Goal: Information Seeking & Learning: Learn about a topic

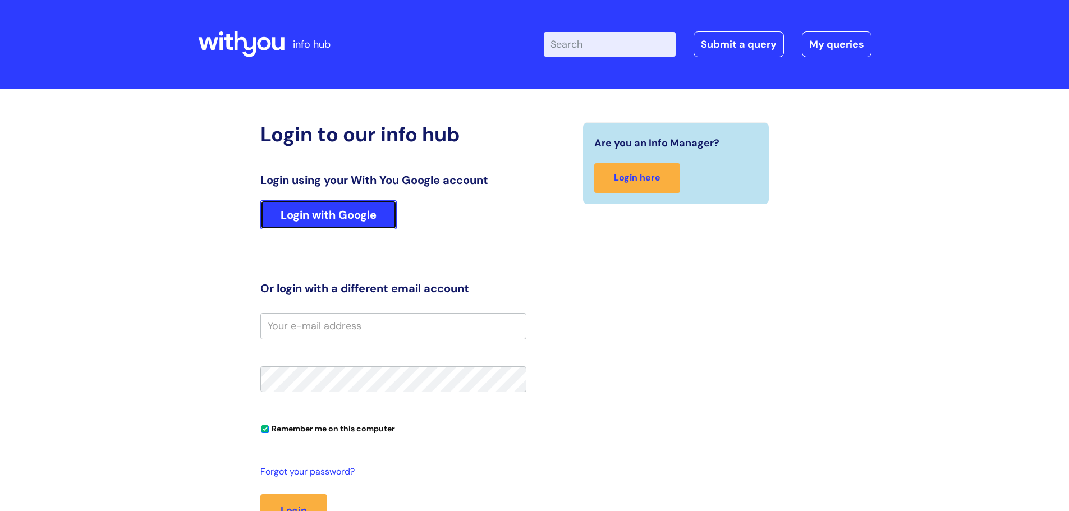
click at [365, 214] on link "Login with Google" at bounding box center [328, 214] width 136 height 29
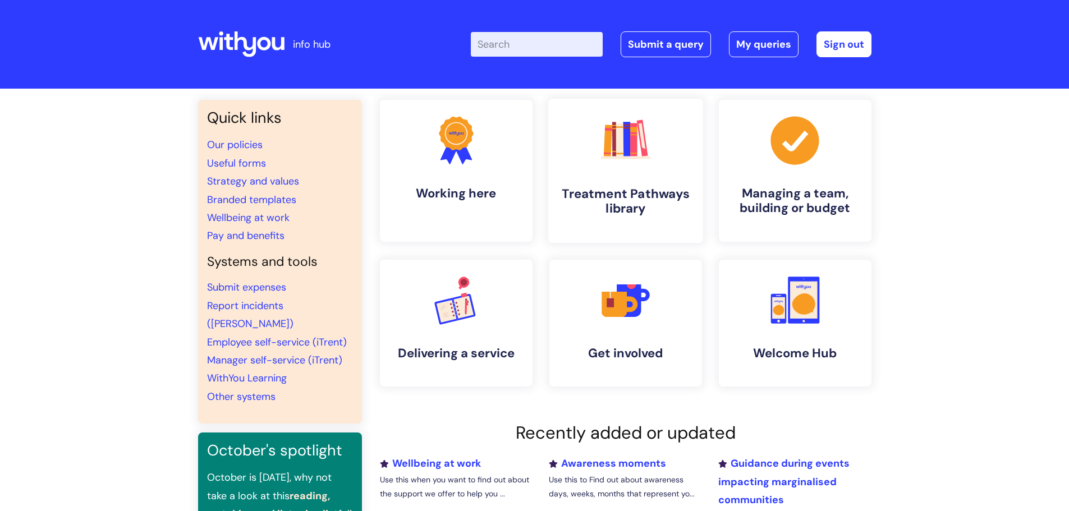
click at [628, 188] on h4 "Treatment Pathways library" at bounding box center [625, 201] width 137 height 30
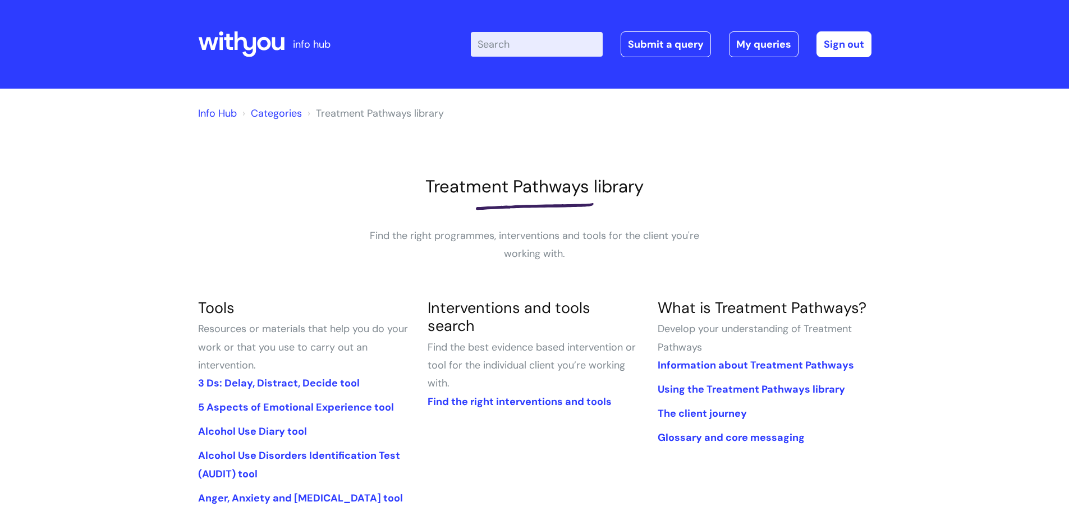
click at [502, 48] on input "Enter your search term here..." at bounding box center [537, 44] width 132 height 25
type input "dec"
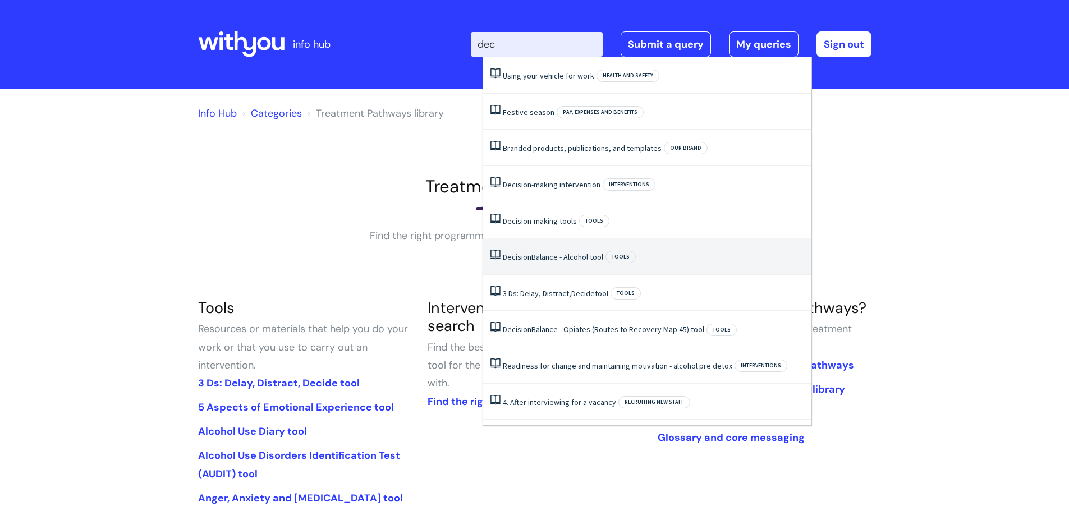
click at [591, 258] on link "Decision Balance - Alcohol tool" at bounding box center [553, 257] width 100 height 10
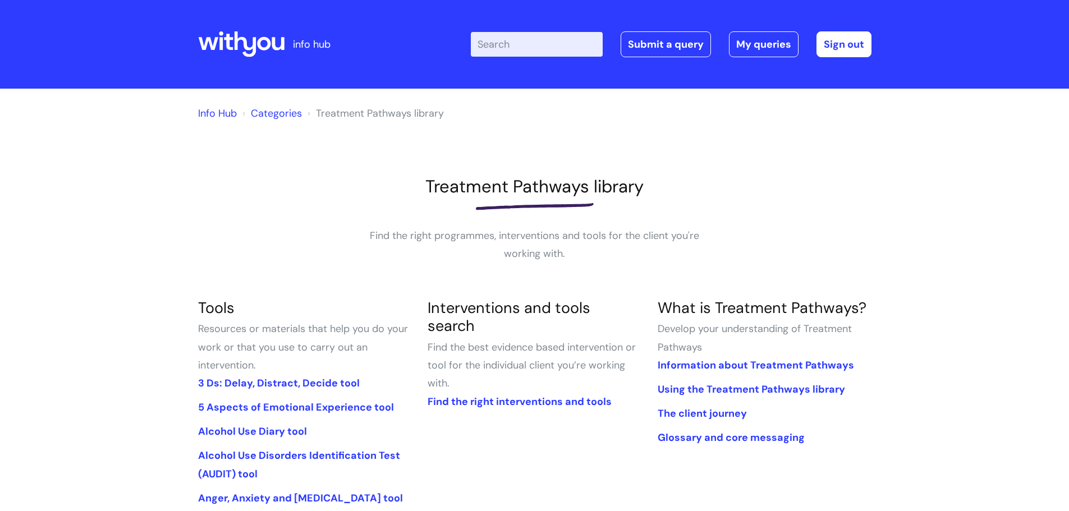
click at [503, 51] on input "Enter your search term here..." at bounding box center [537, 44] width 132 height 25
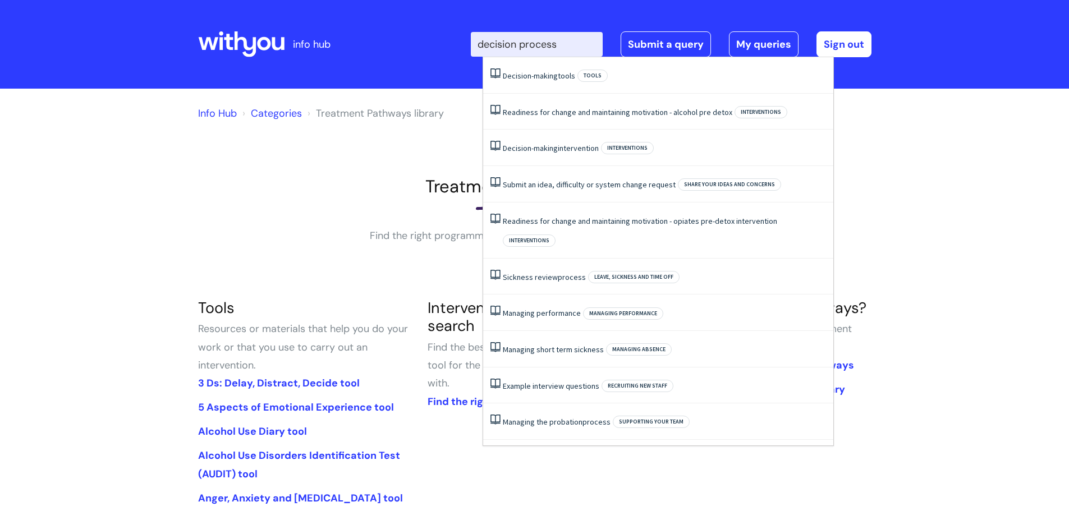
type input "decision process"
click button "Search" at bounding box center [0, 0] width 0 height 0
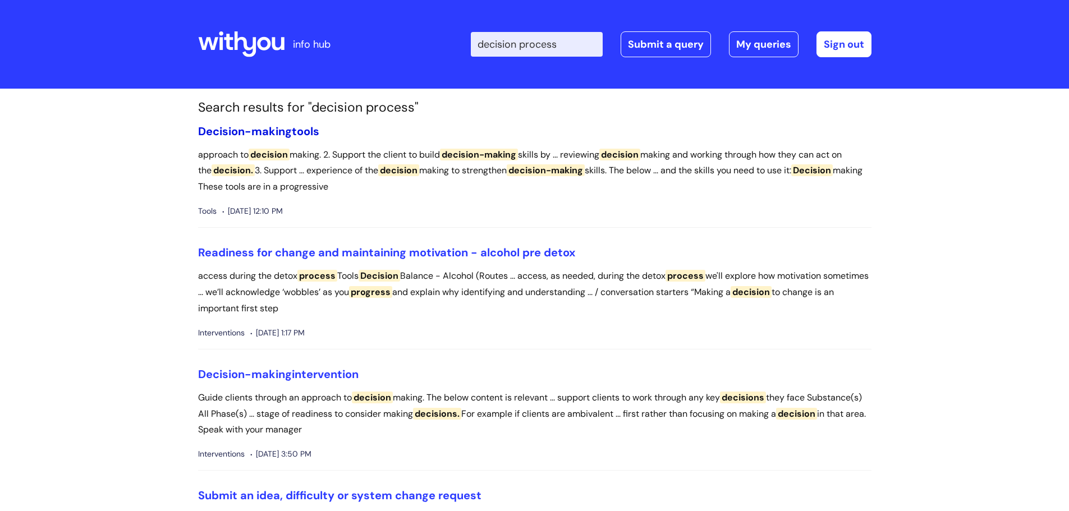
click at [299, 134] on link "Decision-making tools" at bounding box center [258, 131] width 121 height 15
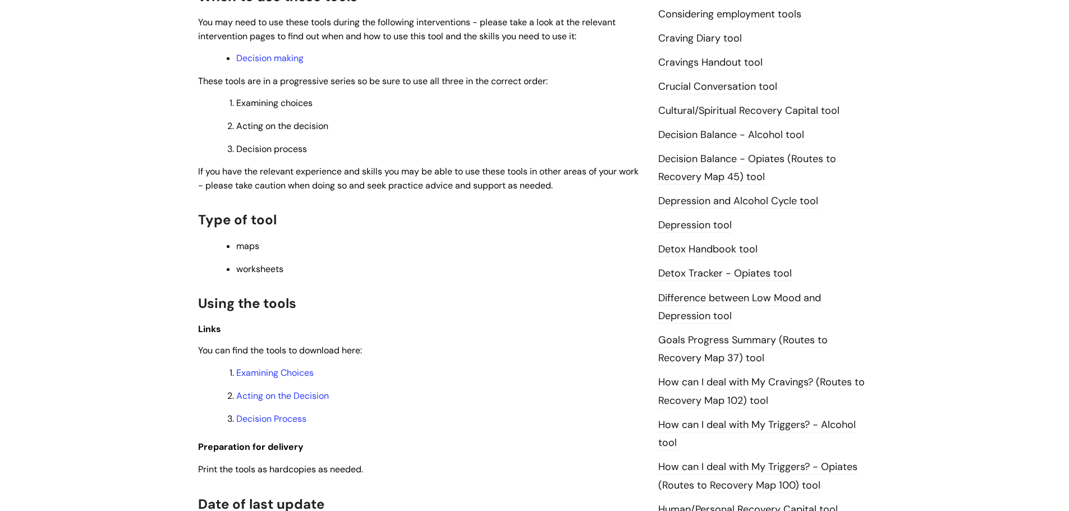
scroll to position [460, 0]
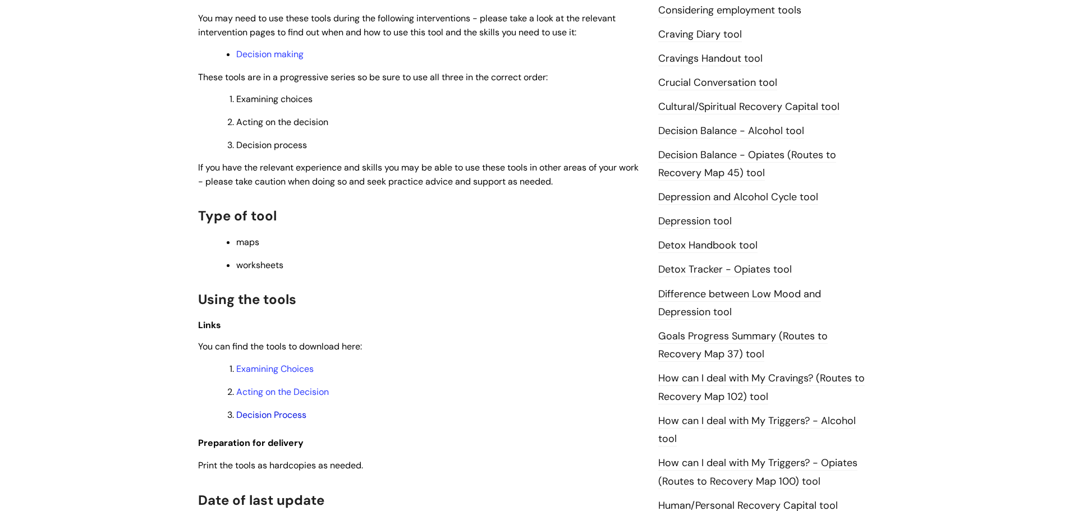
click at [288, 414] on link "Decision Process" at bounding box center [271, 415] width 70 height 12
click at [295, 56] on link "Decision making" at bounding box center [269, 54] width 67 height 12
click at [313, 393] on link "Acting on the Decision" at bounding box center [282, 392] width 93 height 12
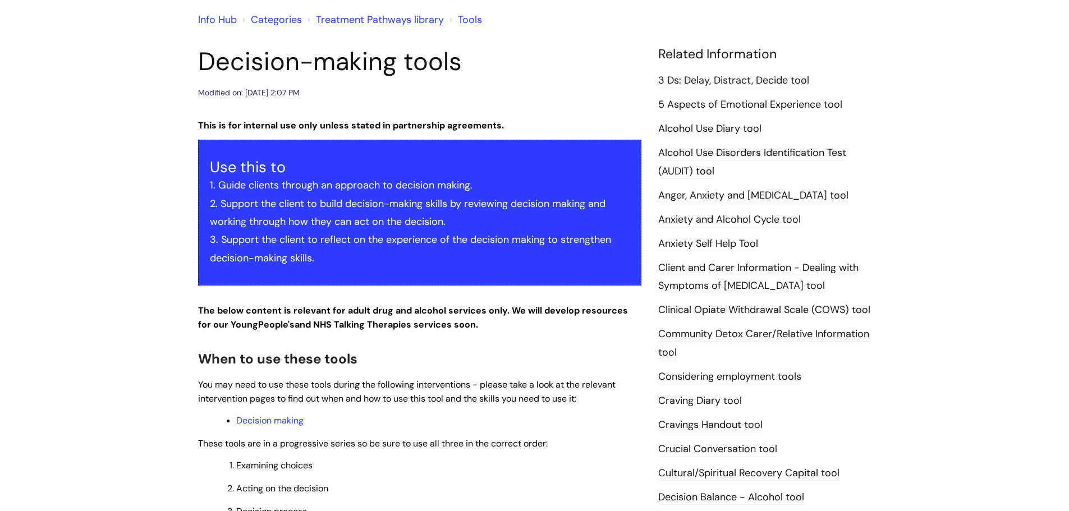
scroll to position [0, 0]
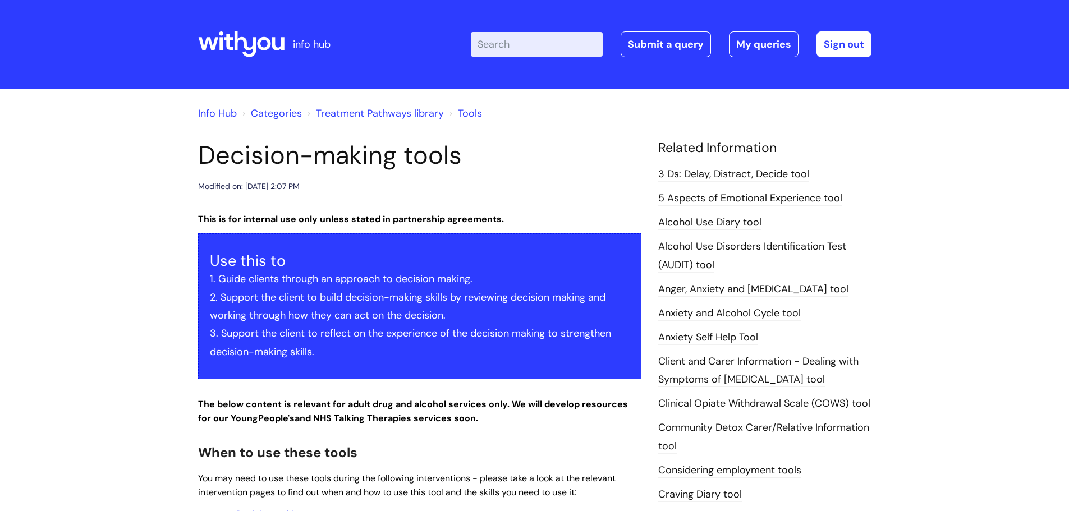
click at [511, 49] on input "Enter your search term here..." at bounding box center [537, 44] width 132 height 25
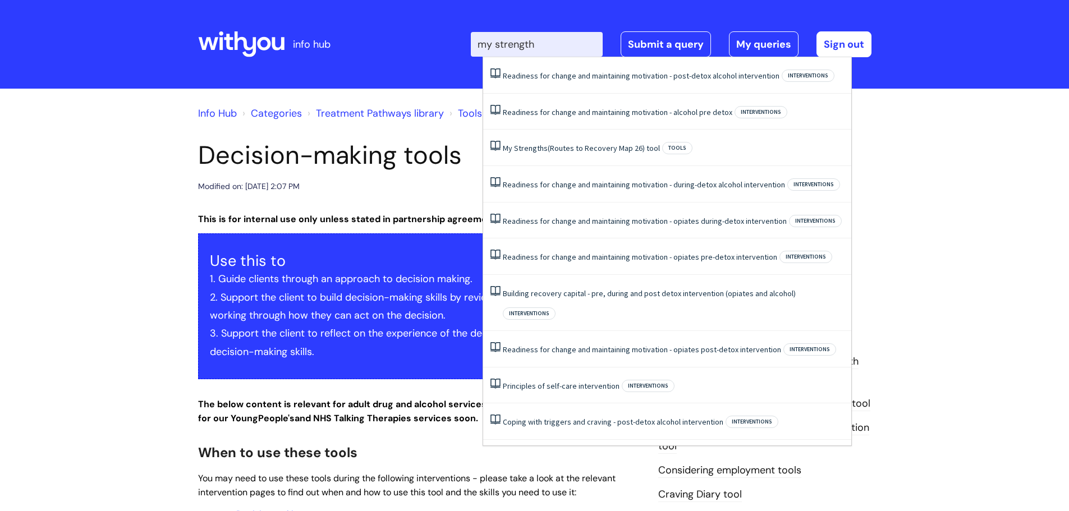
type input "my strengths"
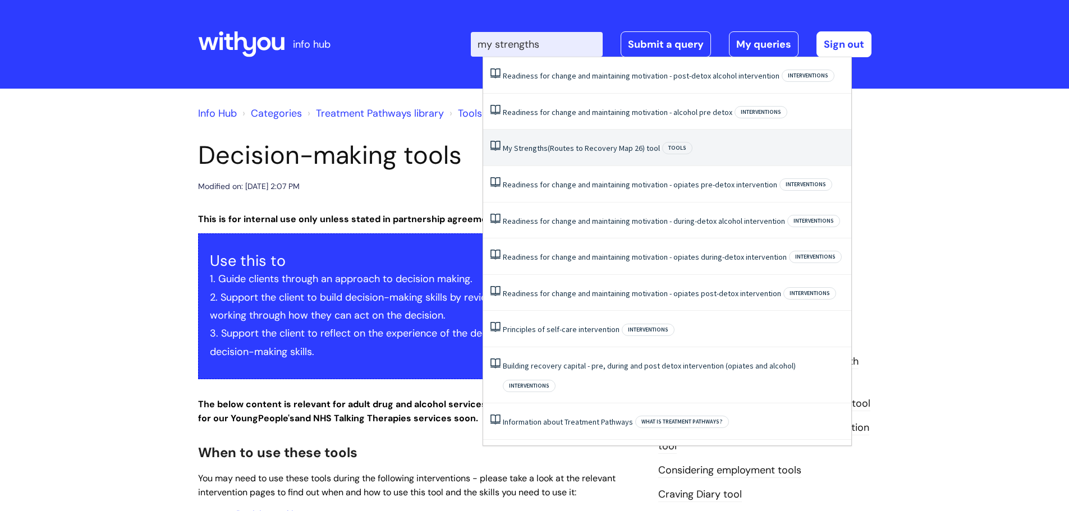
click at [579, 145] on link "My Strengths (Routes to Recovery Map 26) tool" at bounding box center [581, 148] width 157 height 10
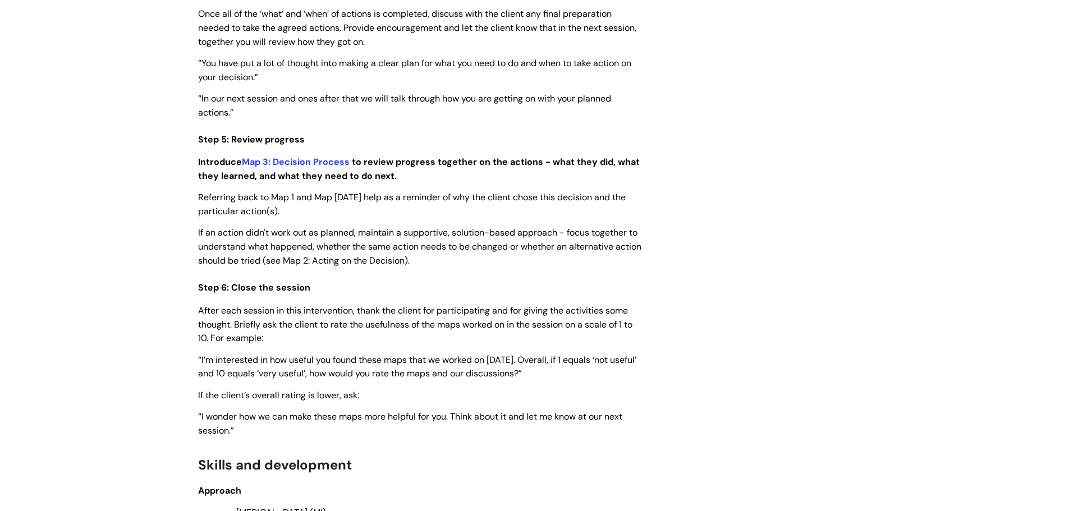
scroll to position [2434, 0]
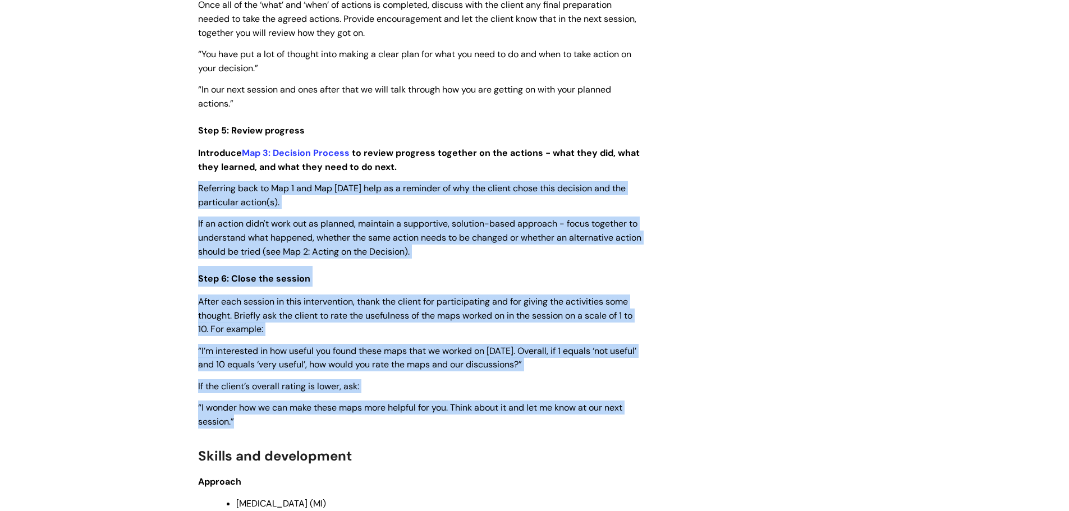
drag, startPoint x: 195, startPoint y: 189, endPoint x: 271, endPoint y: 423, distance: 246.2
copy div "Referring back to Map 1 and Map 2 may help as a reminder of why the client chos…"
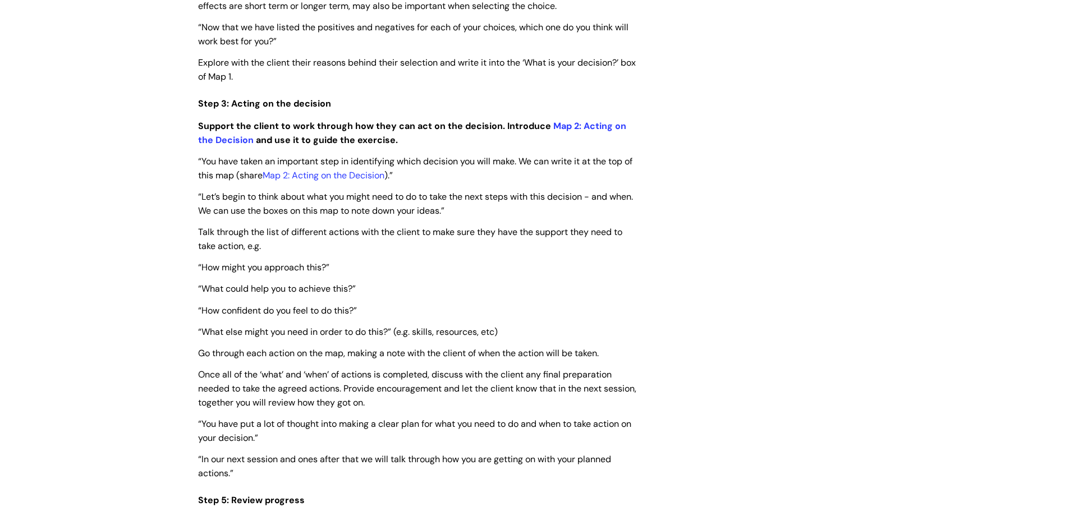
scroll to position [2077, 0]
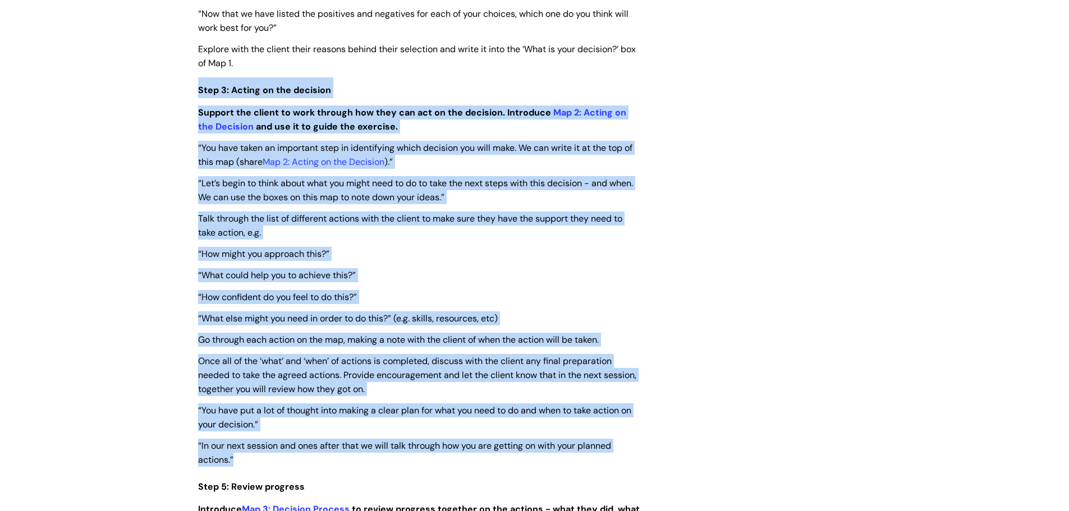
drag, startPoint x: 196, startPoint y: 93, endPoint x: 522, endPoint y: 460, distance: 490.4
copy div "Step 3: Acting on the decision Support the client to work through how they can …"
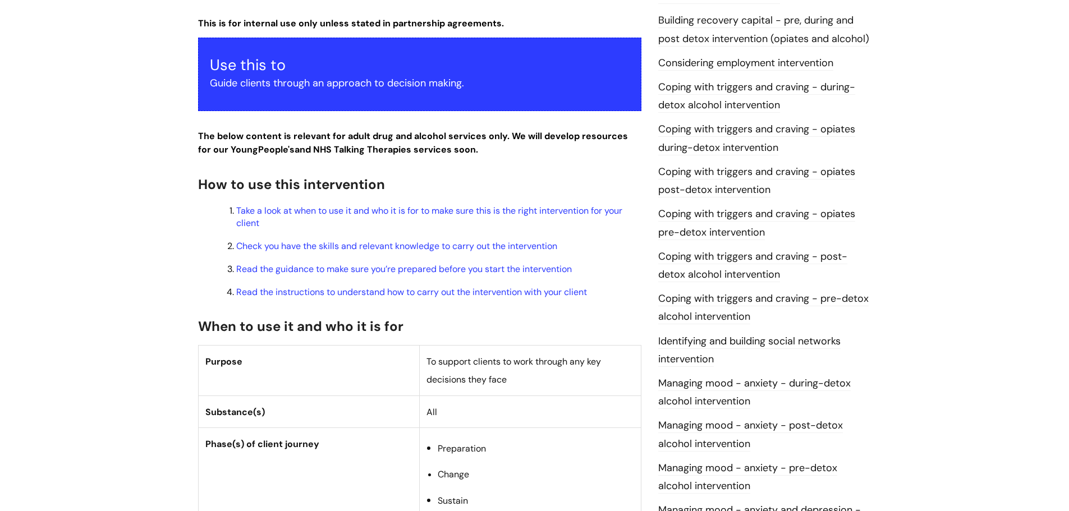
scroll to position [0, 0]
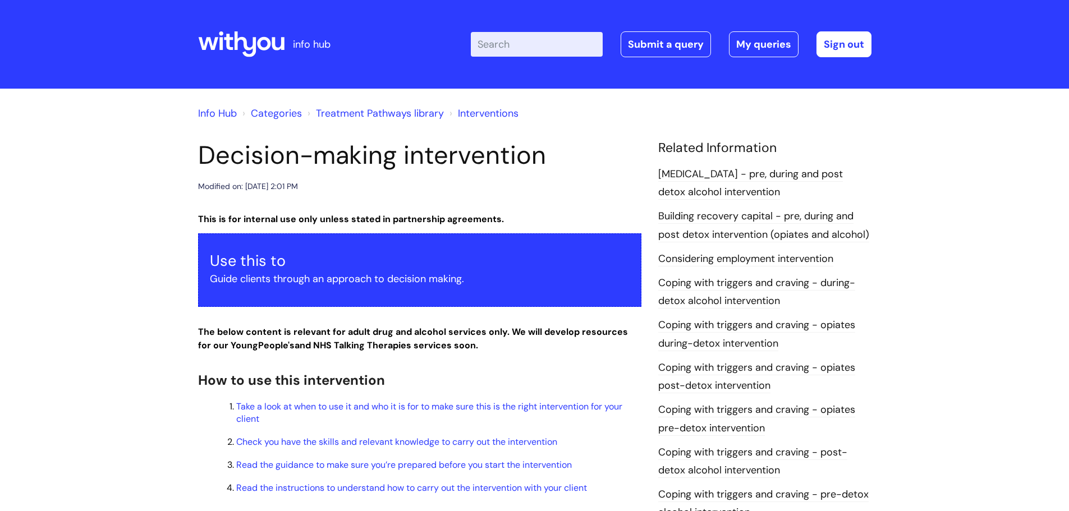
click at [511, 41] on input "Enter your search term here..." at bounding box center [537, 44] width 132 height 25
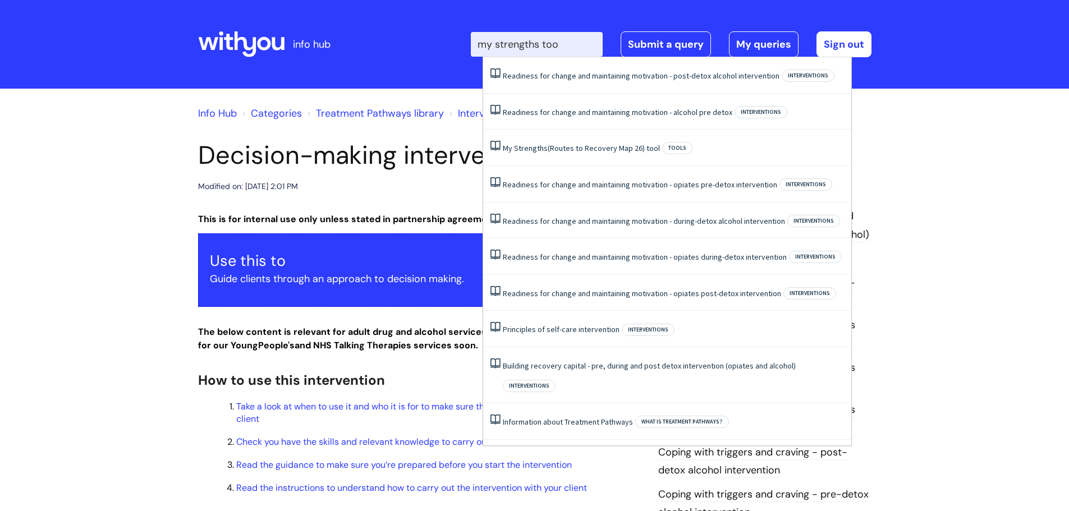
type input "my strengths tool"
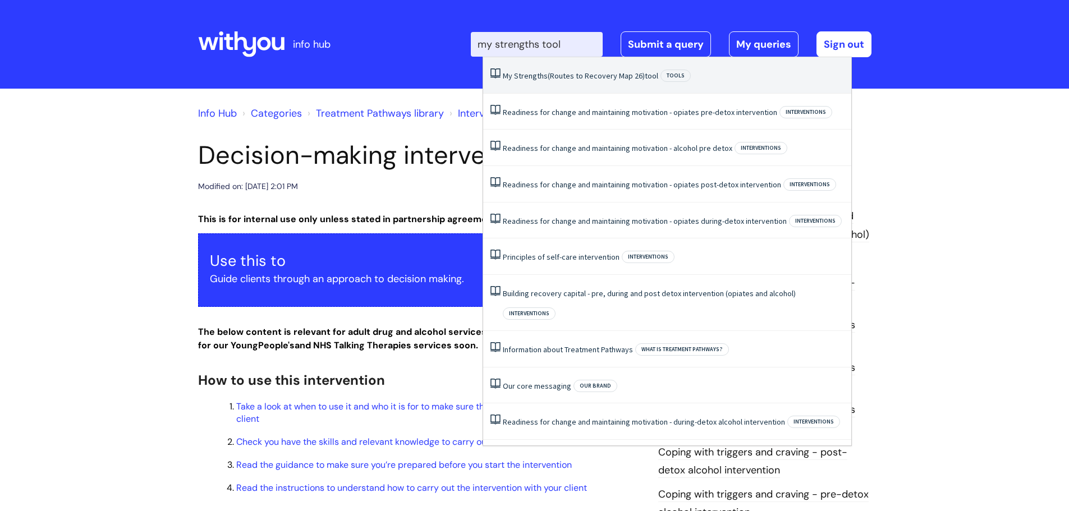
click at [567, 77] on link "My Strengths (Routes to Recovery Map 26) tool" at bounding box center [581, 76] width 156 height 10
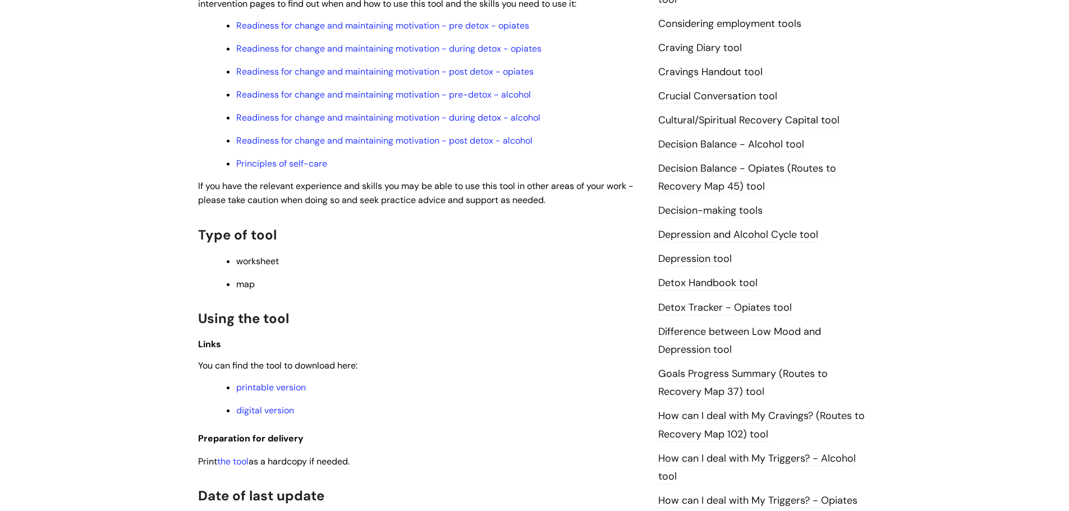
scroll to position [477, 0]
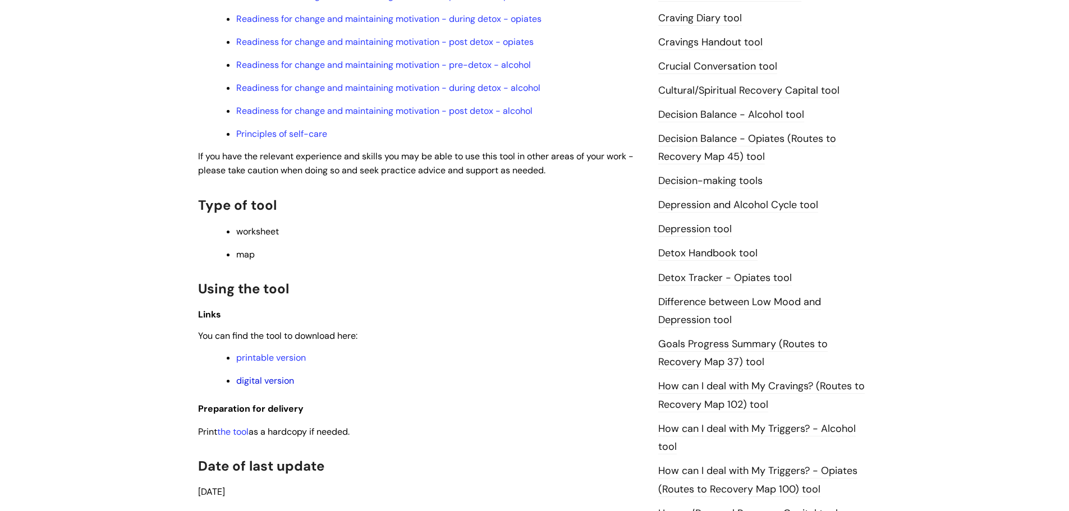
click at [277, 378] on link "digital version" at bounding box center [265, 381] width 58 height 12
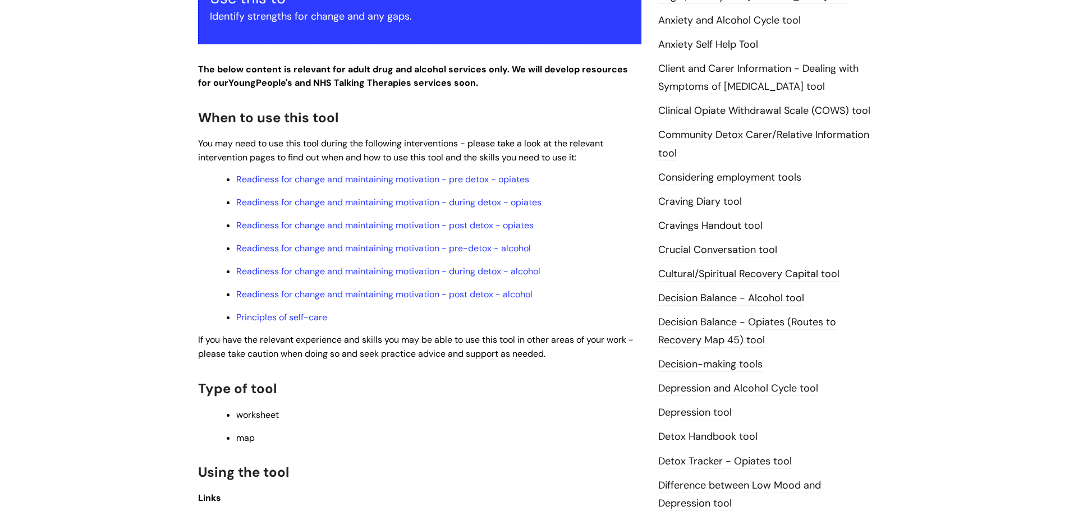
scroll to position [0, 0]
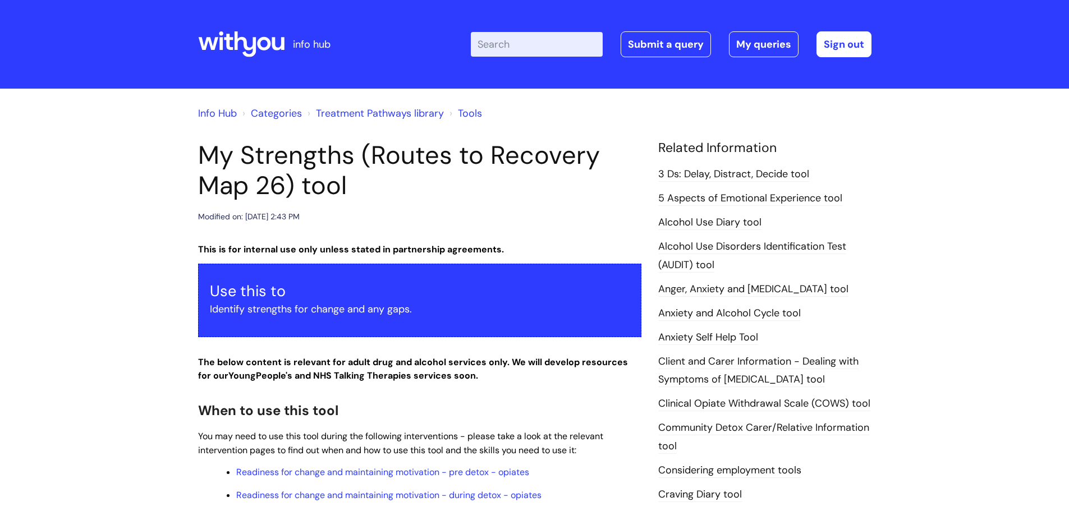
click at [555, 43] on input "Enter your search term here..." at bounding box center [537, 44] width 132 height 25
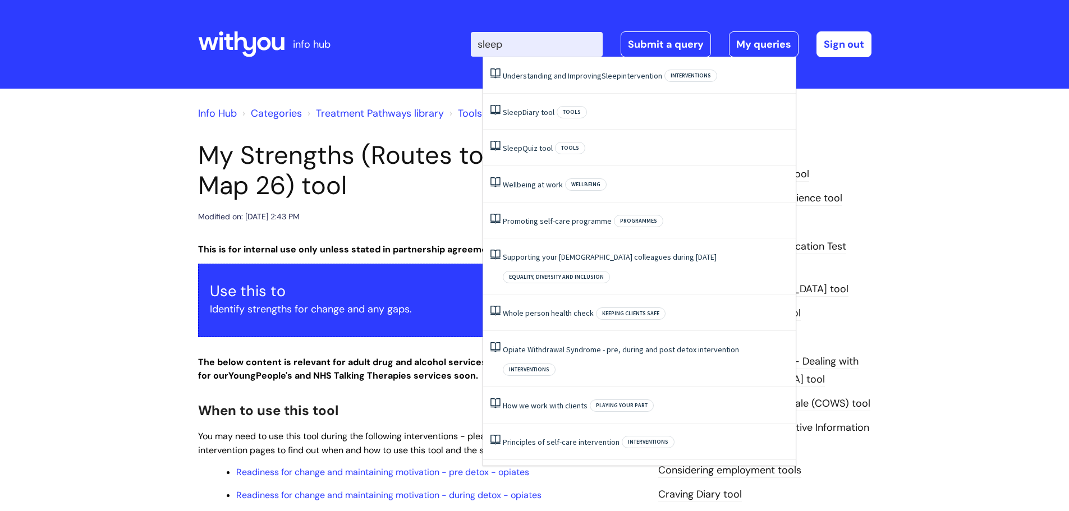
type input "sleep"
click button "Search" at bounding box center [0, 0] width 0 height 0
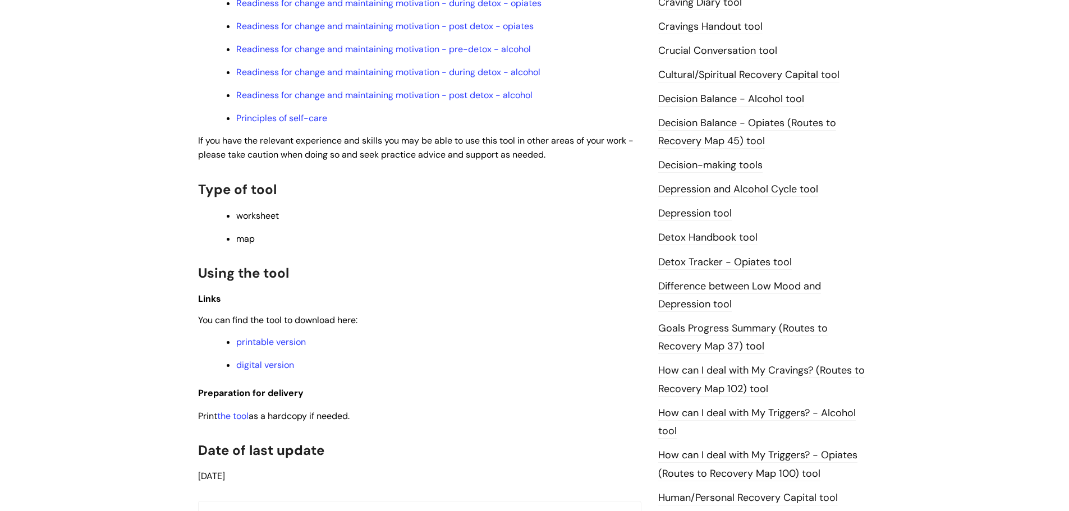
scroll to position [498, 0]
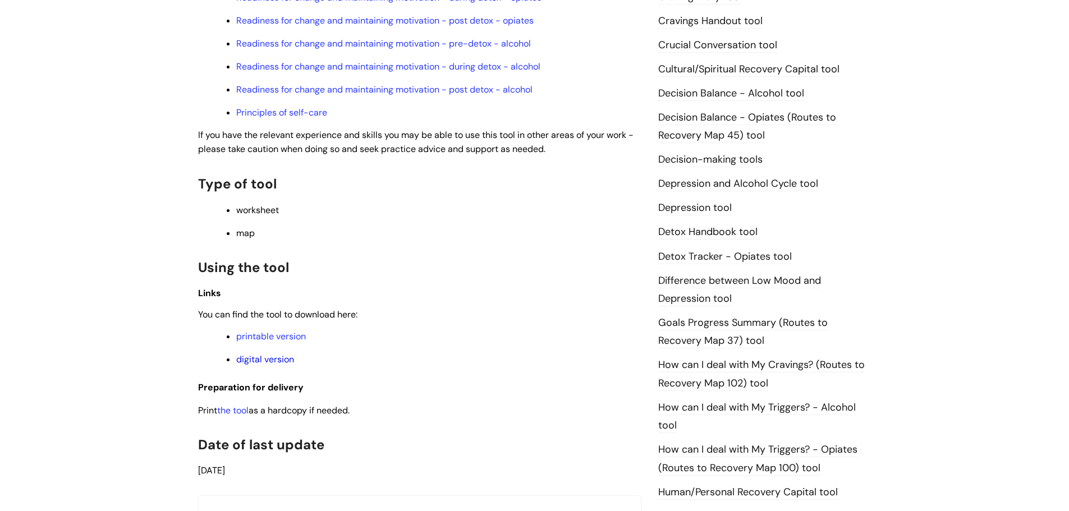
click at [260, 359] on link "digital version" at bounding box center [265, 360] width 58 height 12
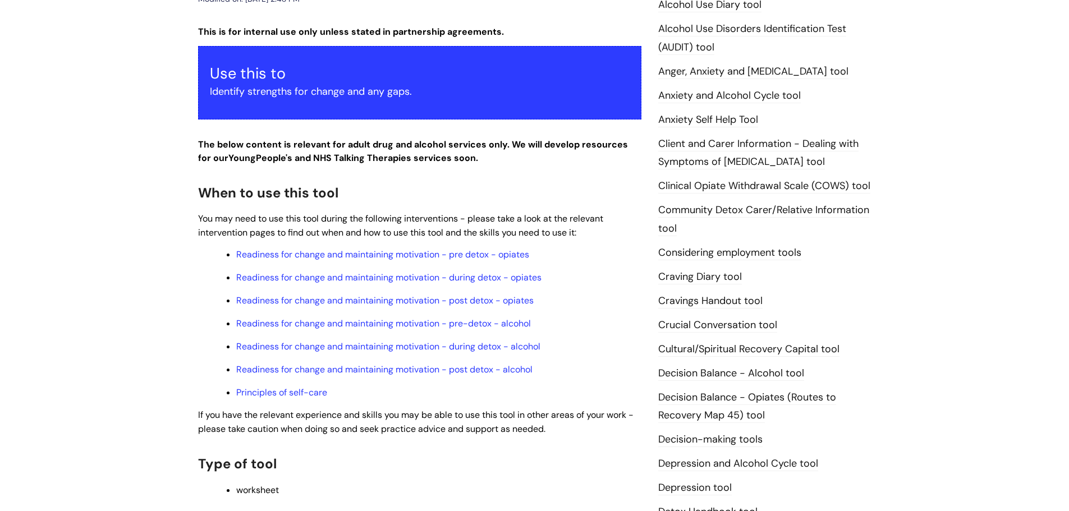
scroll to position [19, 0]
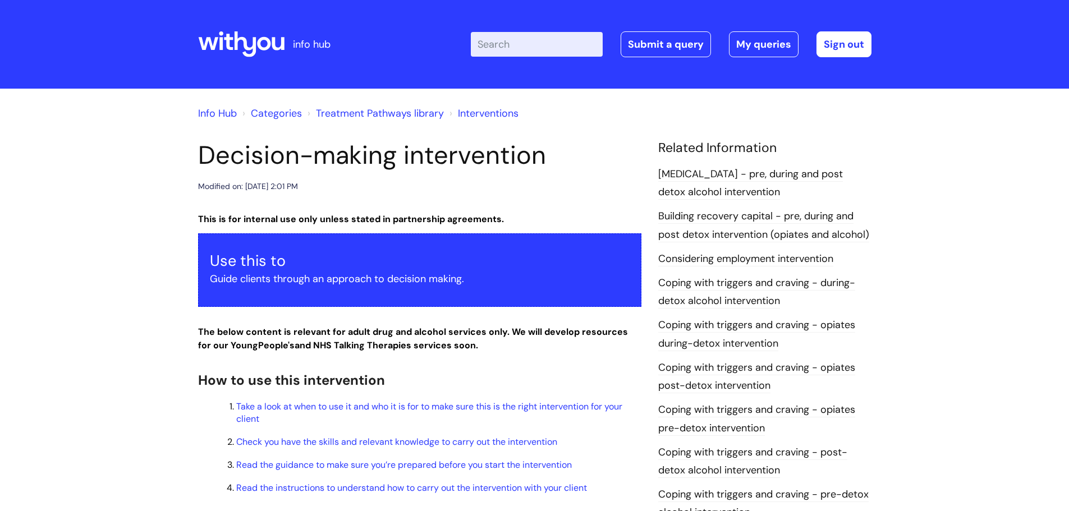
click at [496, 43] on input "Enter your search term here..." at bounding box center [537, 44] width 132 height 25
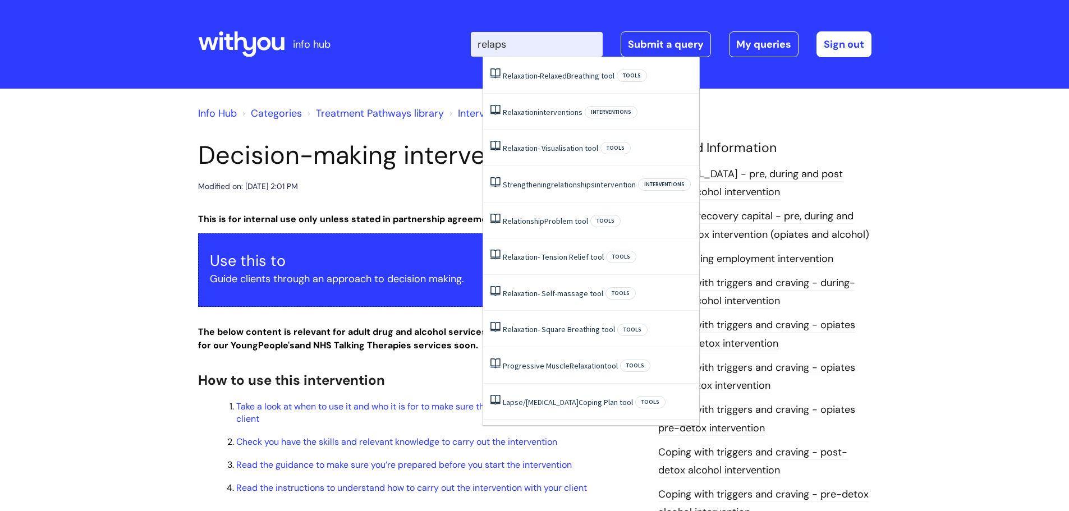
type input "relapse"
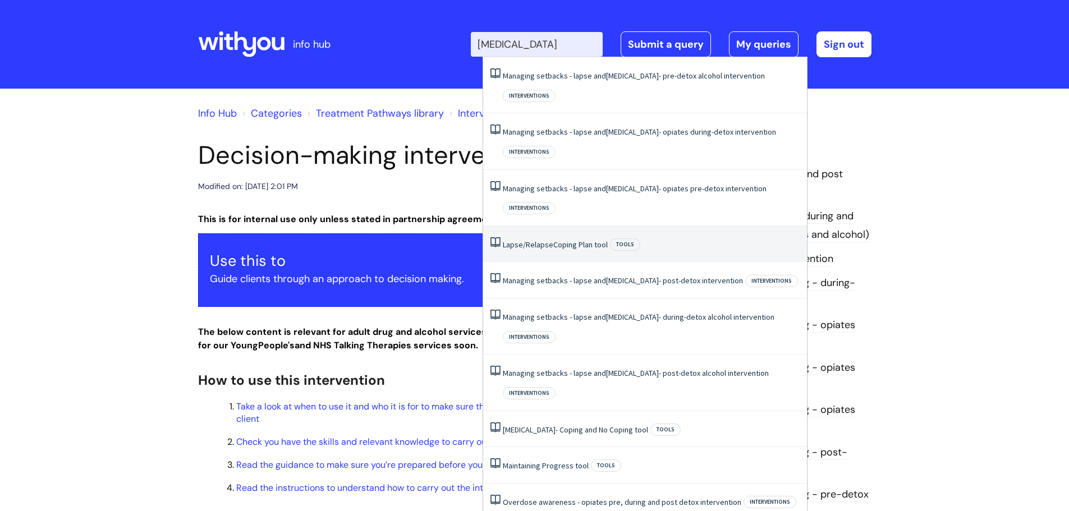
click at [559, 240] on link "Lapse/Relapse Coping Plan tool" at bounding box center [555, 245] width 105 height 10
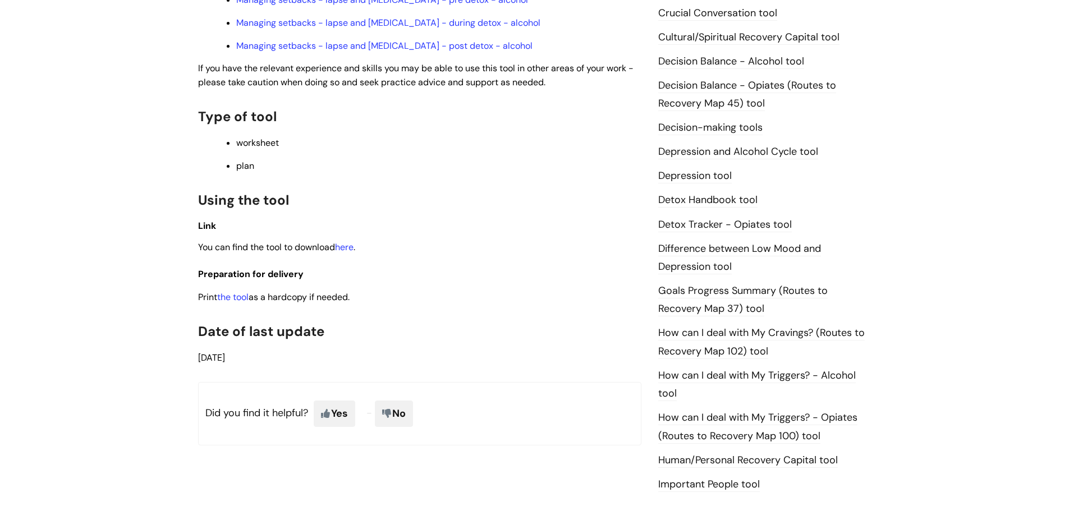
scroll to position [533, 0]
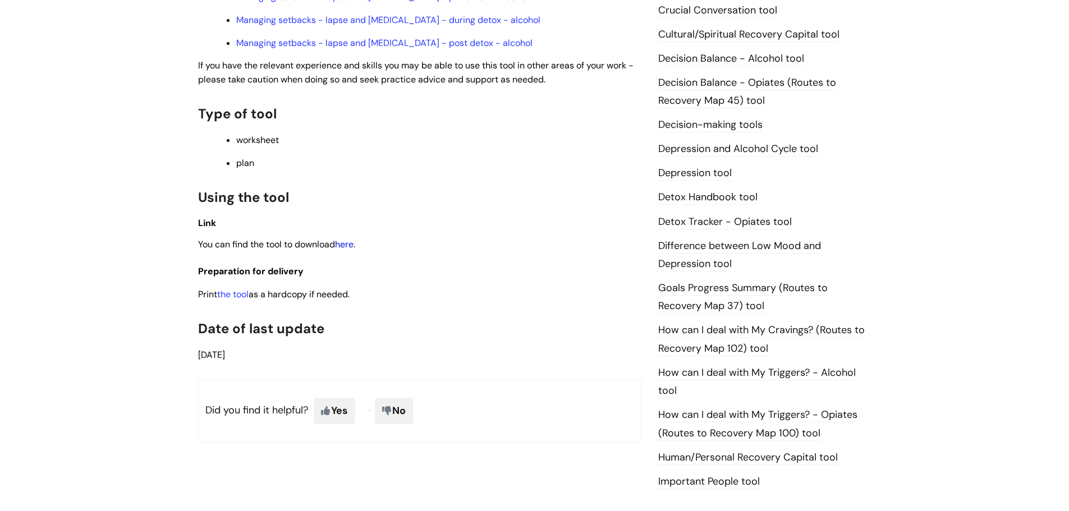
click at [353, 243] on link "here" at bounding box center [344, 245] width 19 height 12
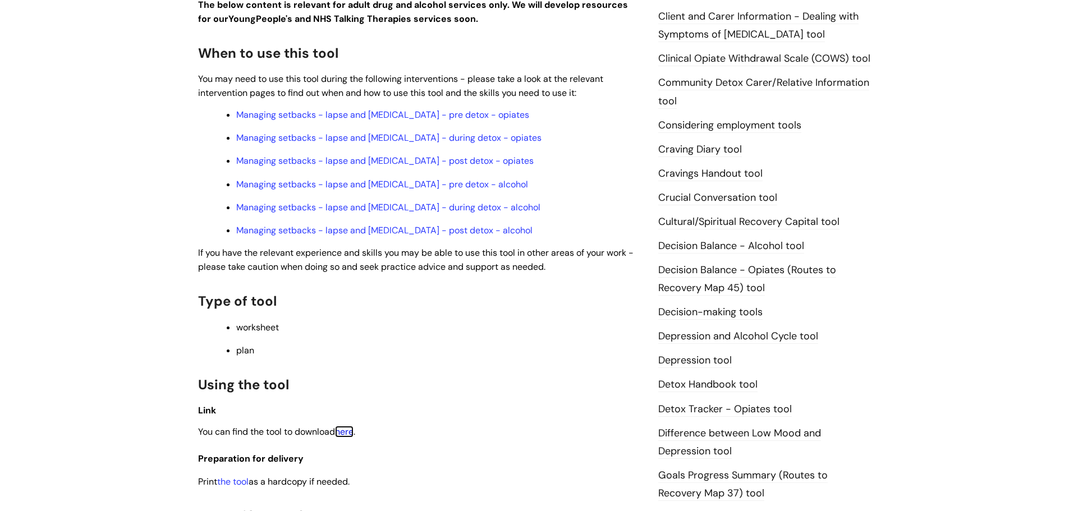
scroll to position [340, 0]
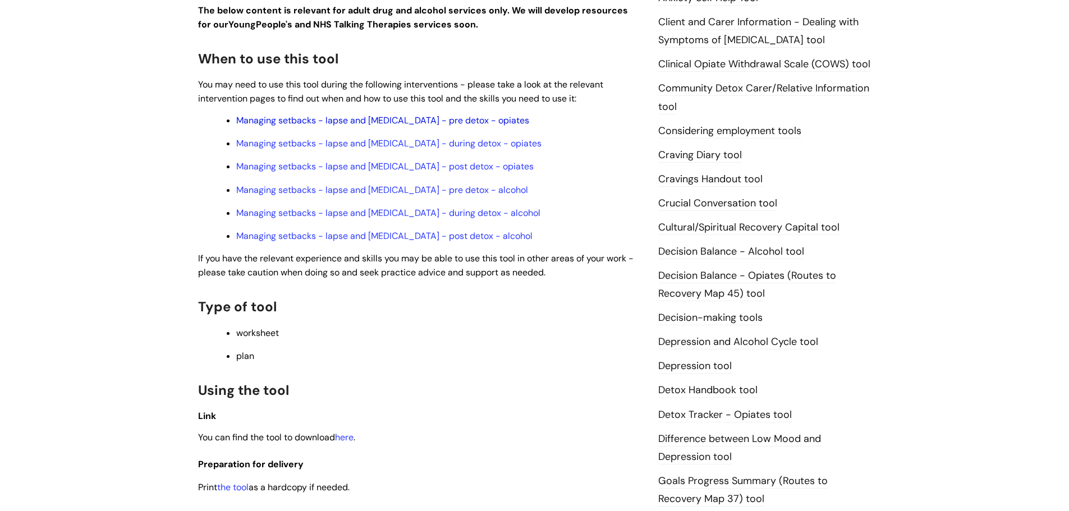
click at [371, 116] on link "Managing setbacks - lapse and relapse - pre detox - opiates" at bounding box center [382, 121] width 293 height 12
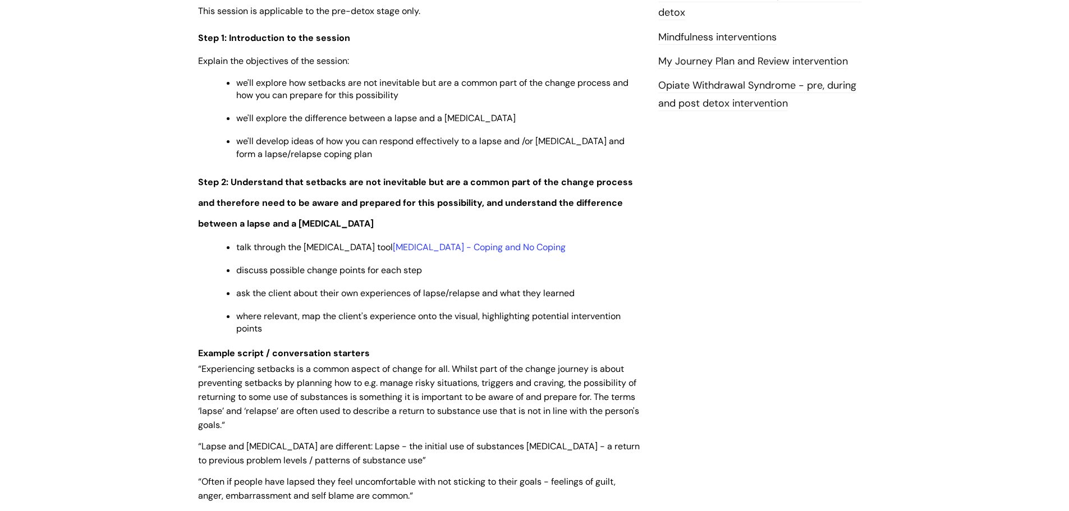
scroll to position [1309, 0]
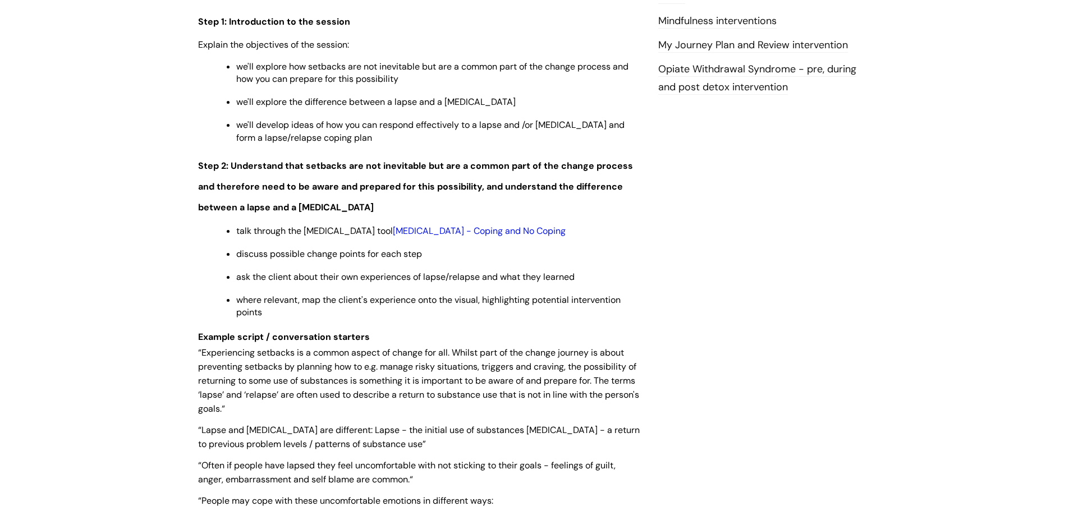
click at [502, 229] on link "[MEDICAL_DATA] - Coping and No Coping" at bounding box center [479, 231] width 173 height 12
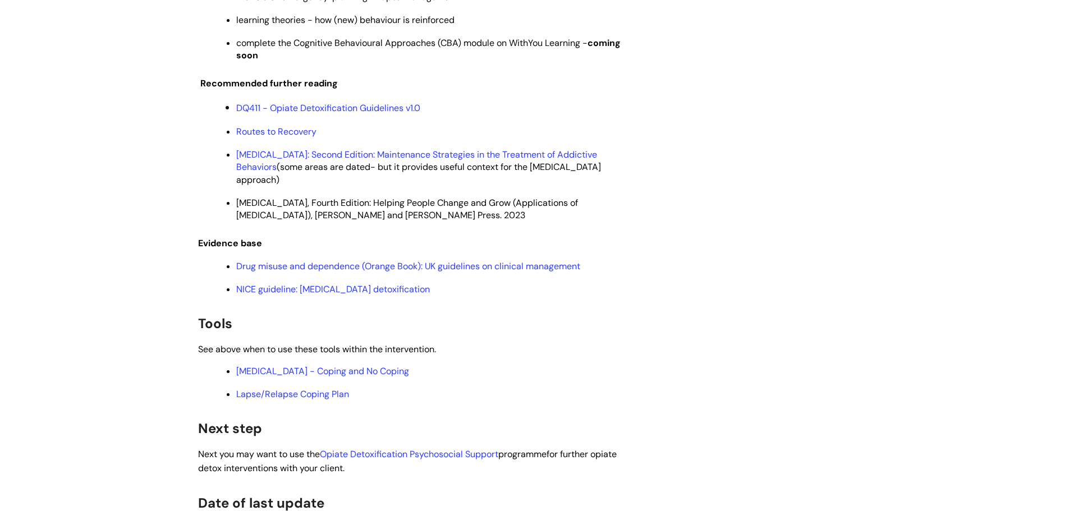
scroll to position [2796, 0]
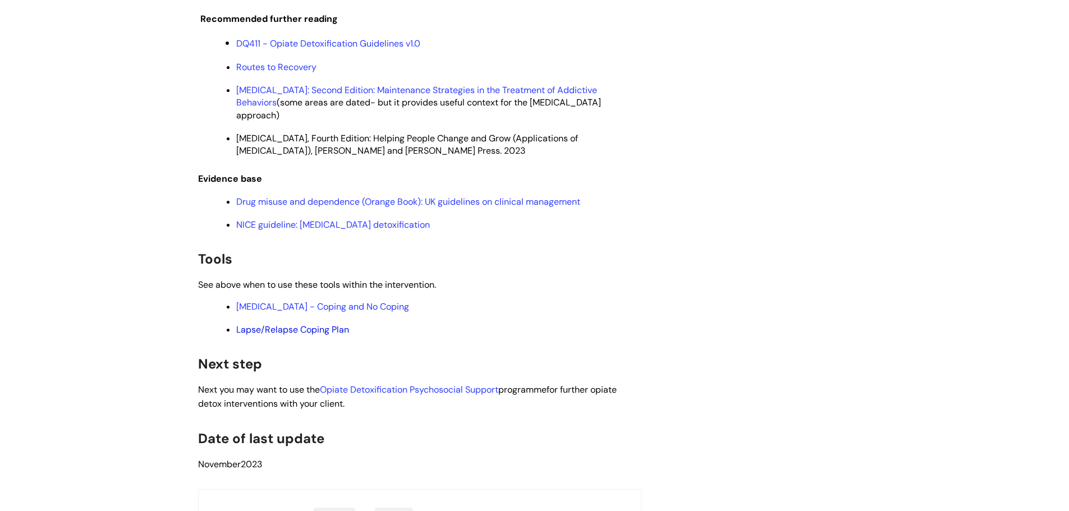
click at [329, 324] on link "Lapse/Relapse Coping Plan" at bounding box center [292, 330] width 113 height 12
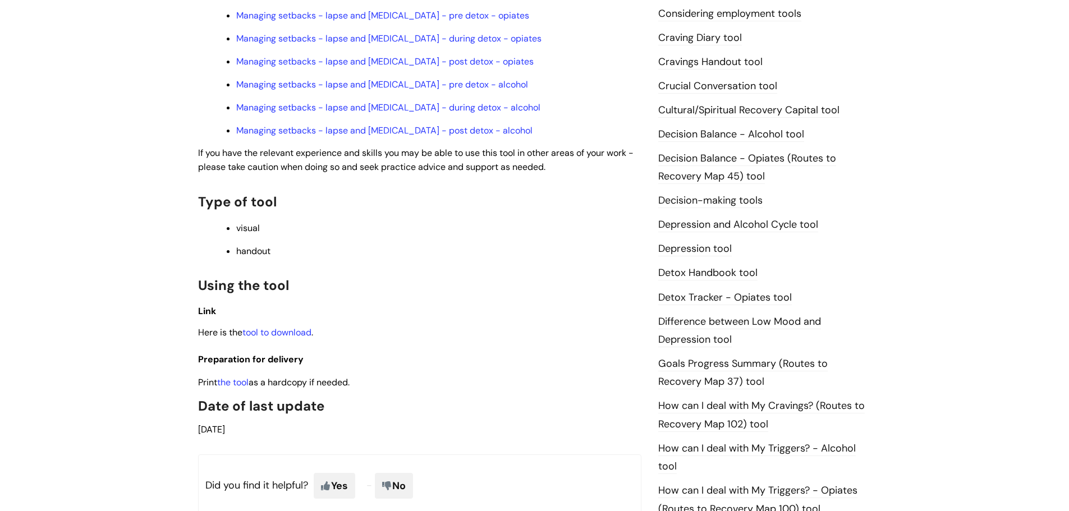
scroll to position [464, 0]
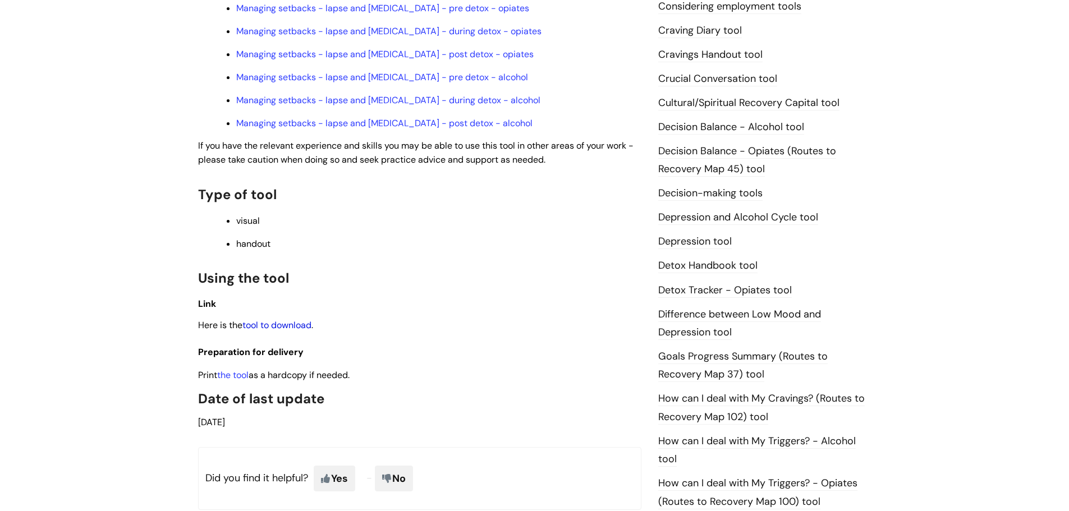
click at [292, 319] on link "tool to download" at bounding box center [277, 325] width 69 height 12
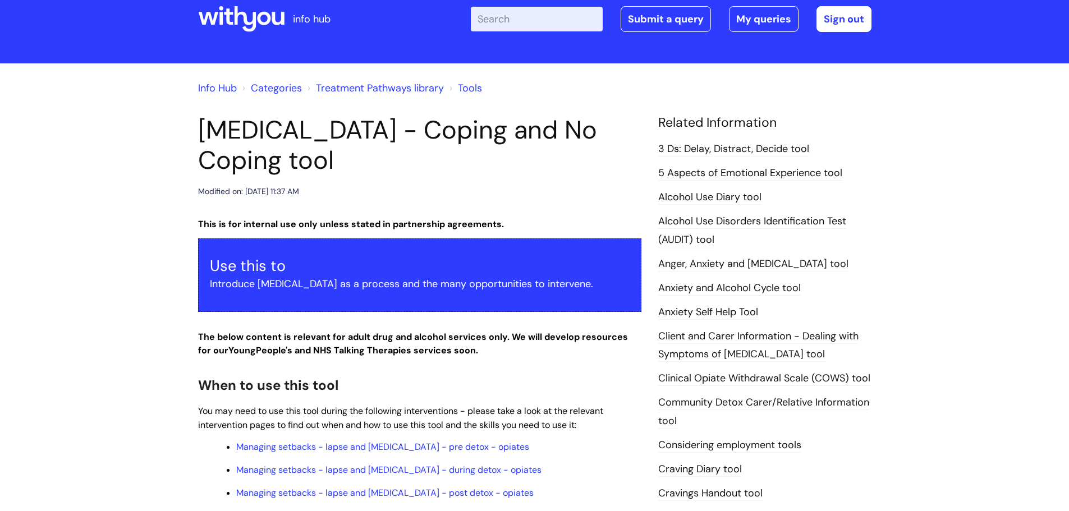
scroll to position [0, 0]
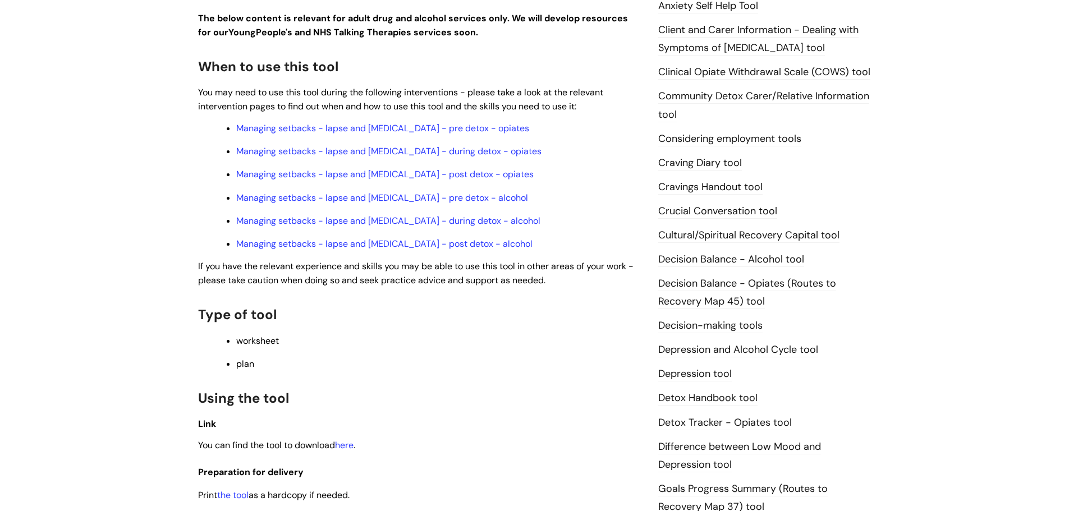
scroll to position [341, 0]
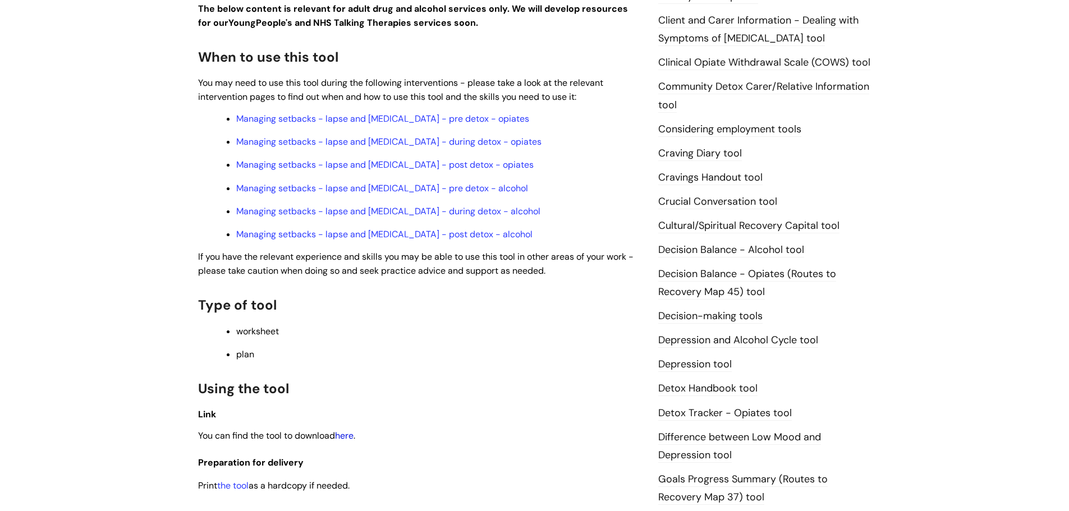
click at [348, 436] on link "here" at bounding box center [344, 436] width 19 height 12
click at [348, 437] on link "here" at bounding box center [344, 436] width 19 height 12
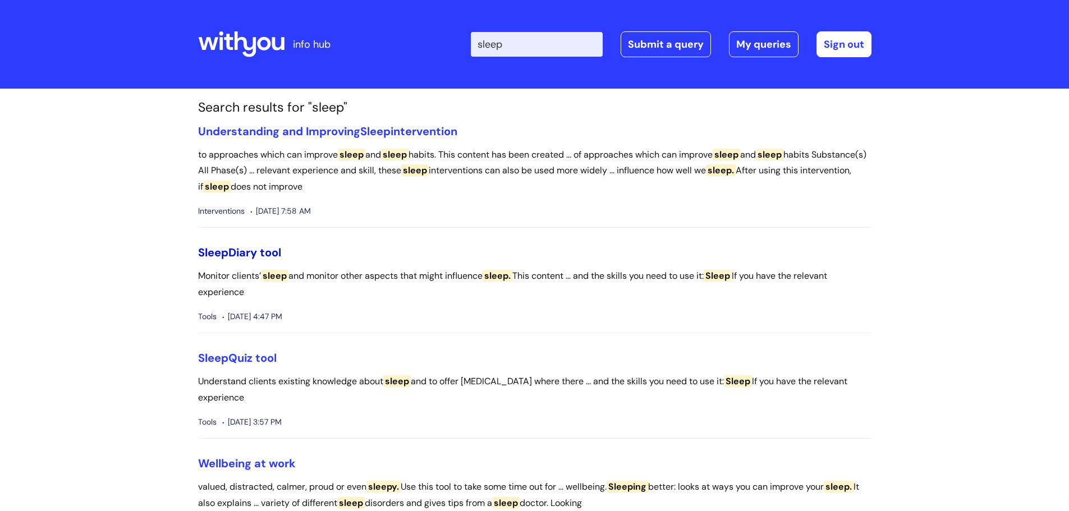
click at [248, 255] on link "Sleep Diary tool" at bounding box center [239, 252] width 83 height 15
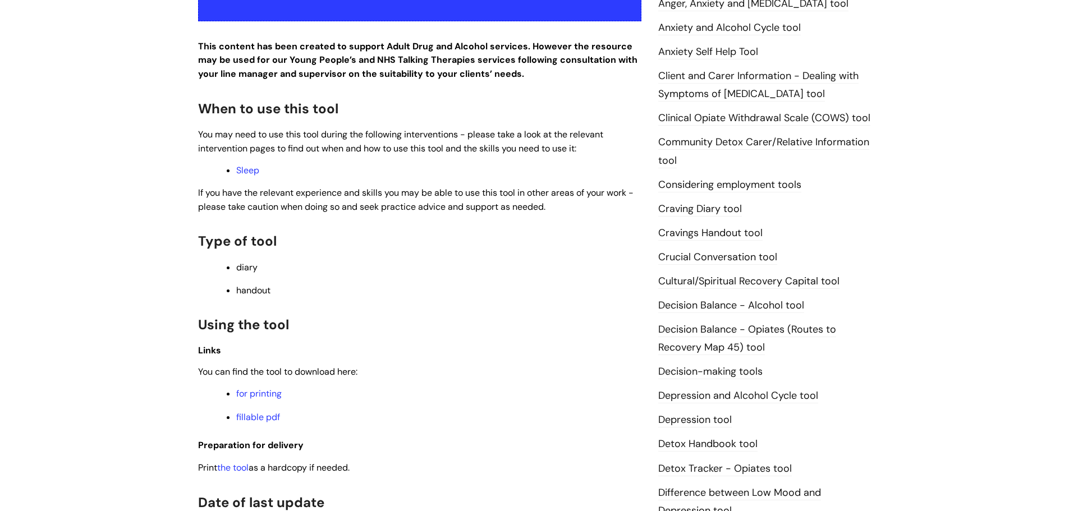
scroll to position [290, 0]
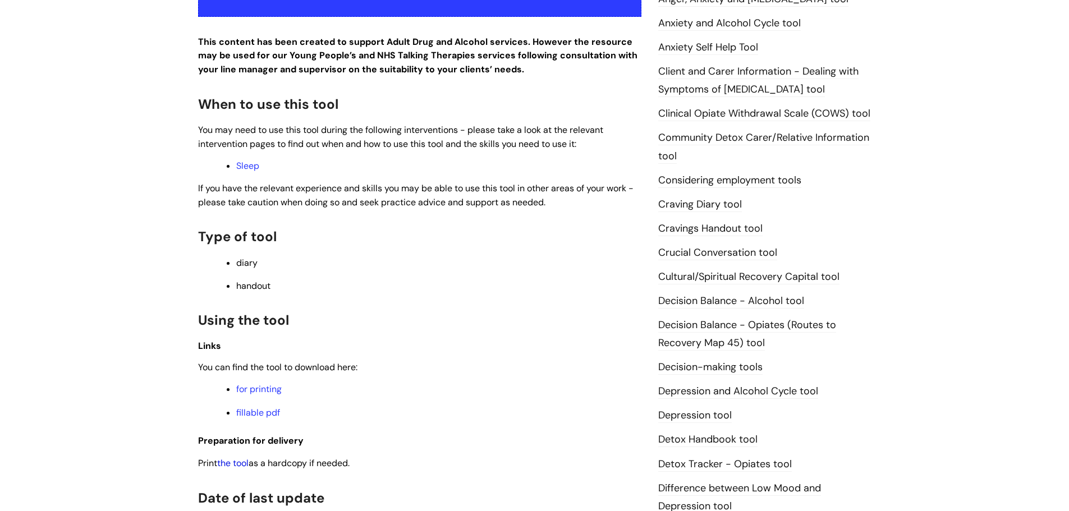
click at [248, 461] on link "the tool" at bounding box center [232, 464] width 31 height 12
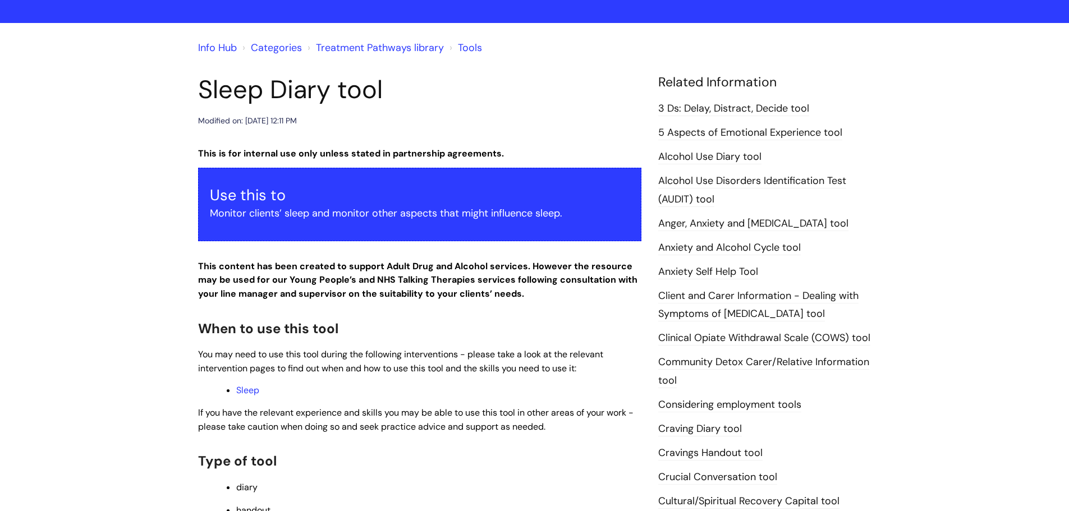
scroll to position [0, 0]
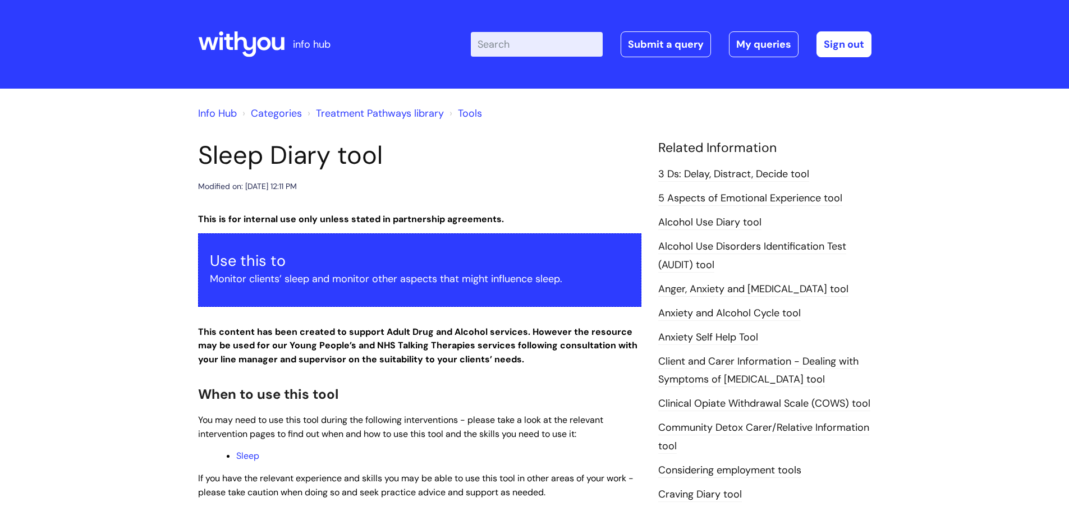
click at [538, 44] on input "Enter your search term here..." at bounding box center [537, 44] width 132 height 25
type input "sleep"
click button "Search" at bounding box center [0, 0] width 0 height 0
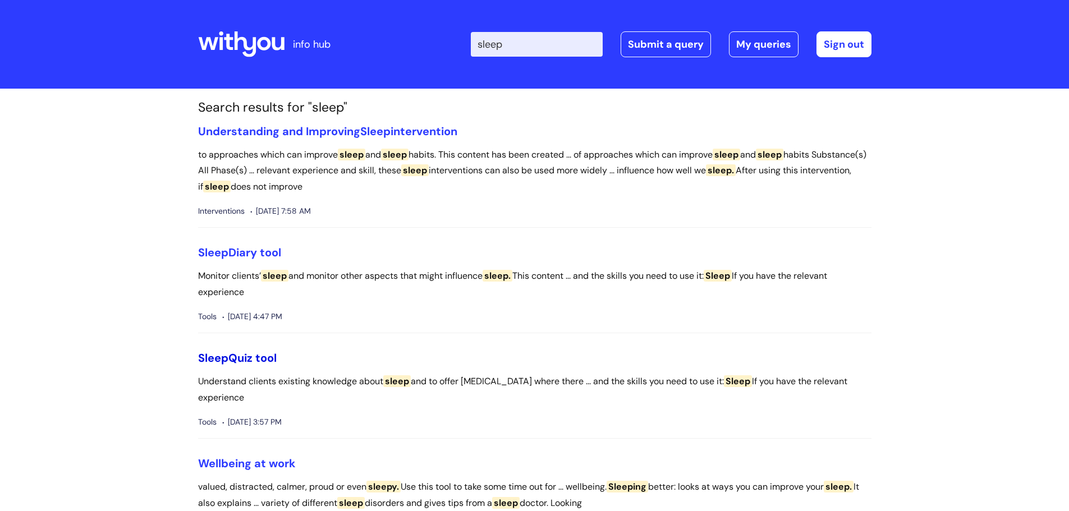
click at [258, 357] on link "Sleep Quiz tool" at bounding box center [237, 358] width 79 height 15
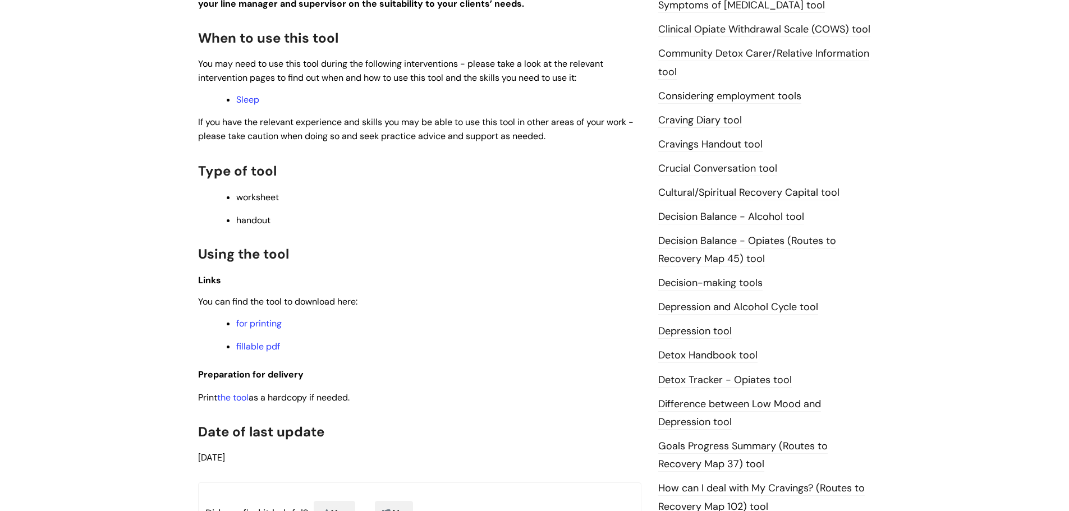
scroll to position [433, 0]
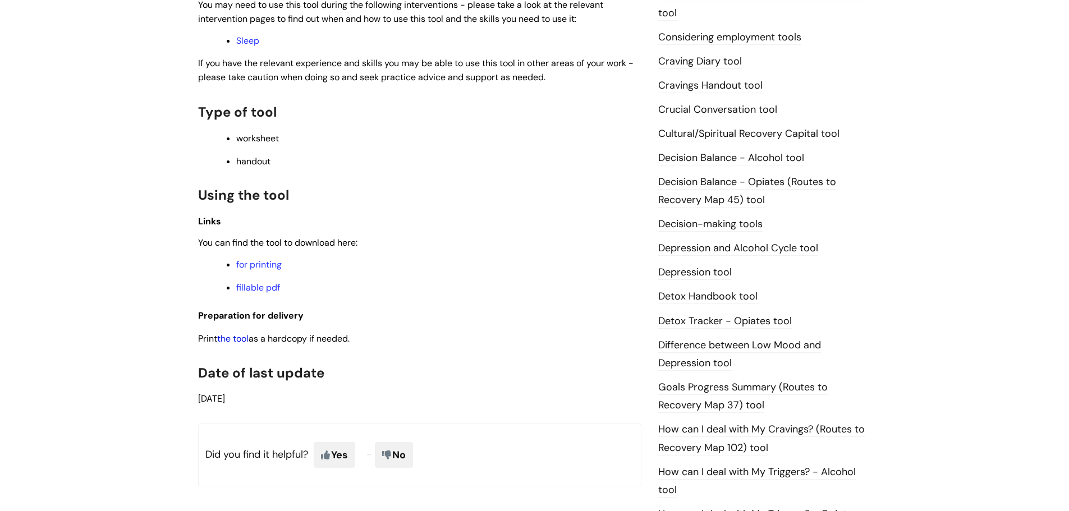
click at [246, 338] on link "the tool" at bounding box center [232, 339] width 31 height 12
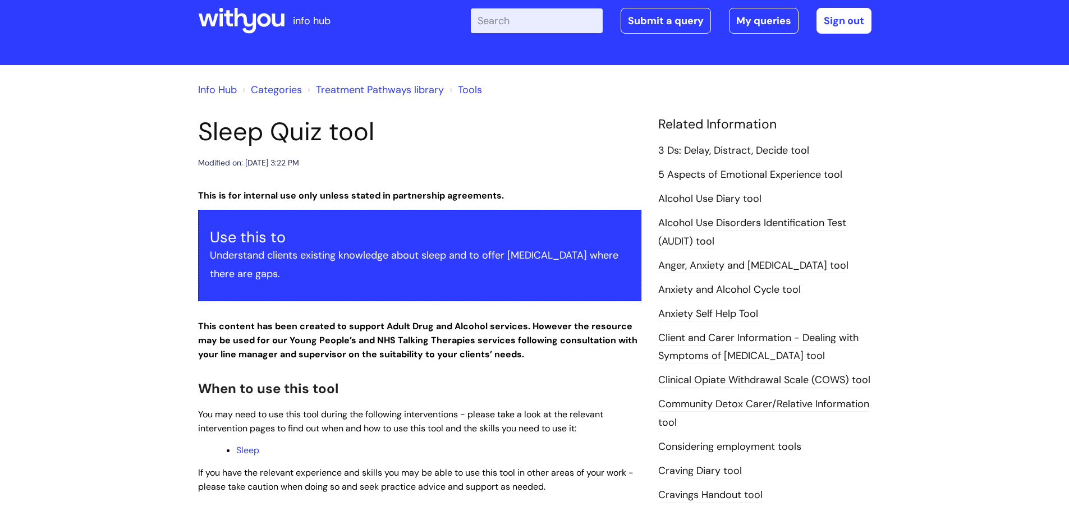
scroll to position [0, 0]
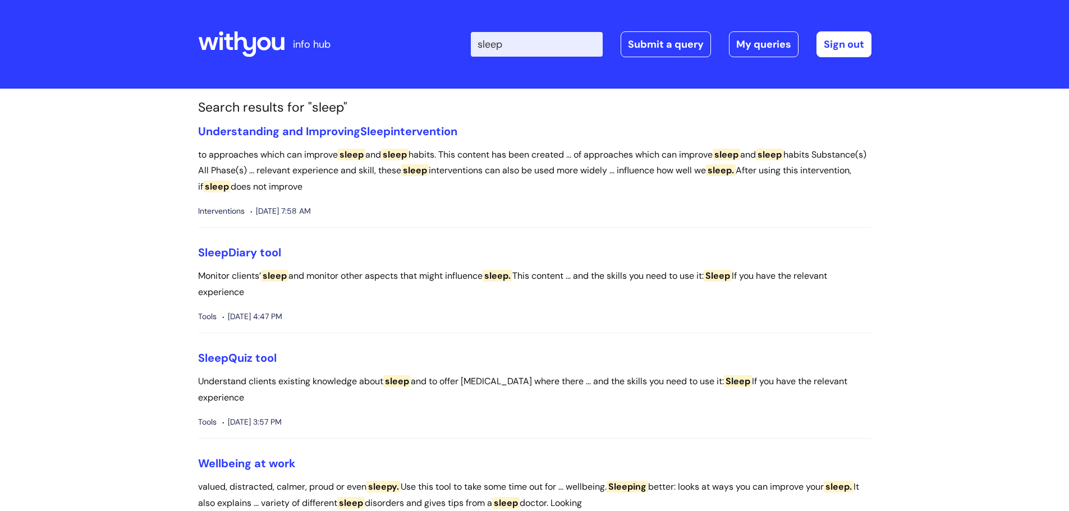
click at [426, 362] on h3 "Sleep Quiz tool" at bounding box center [535, 357] width 674 height 13
click at [395, 126] on link "Understanding and Improving Sleep intervention" at bounding box center [327, 131] width 259 height 15
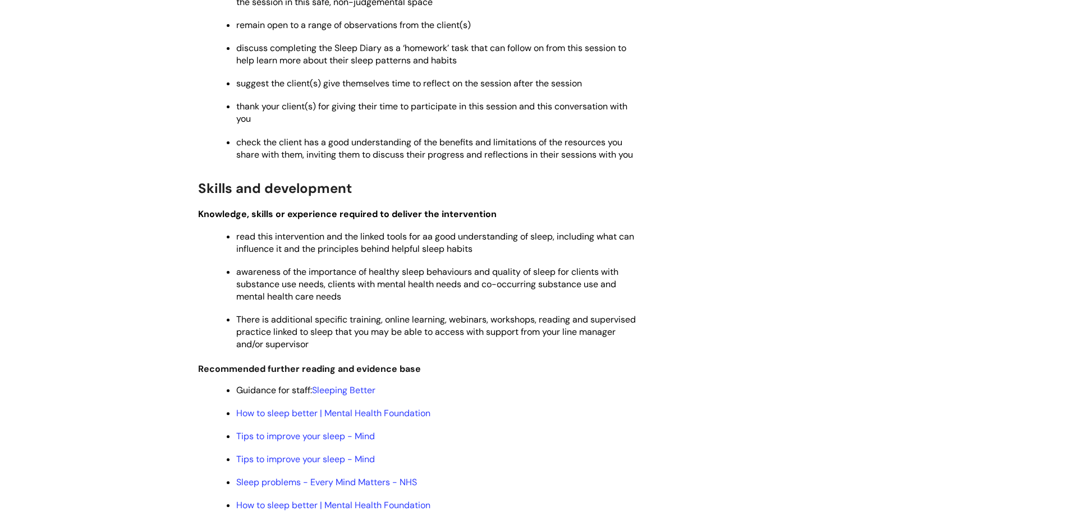
scroll to position [2179, 0]
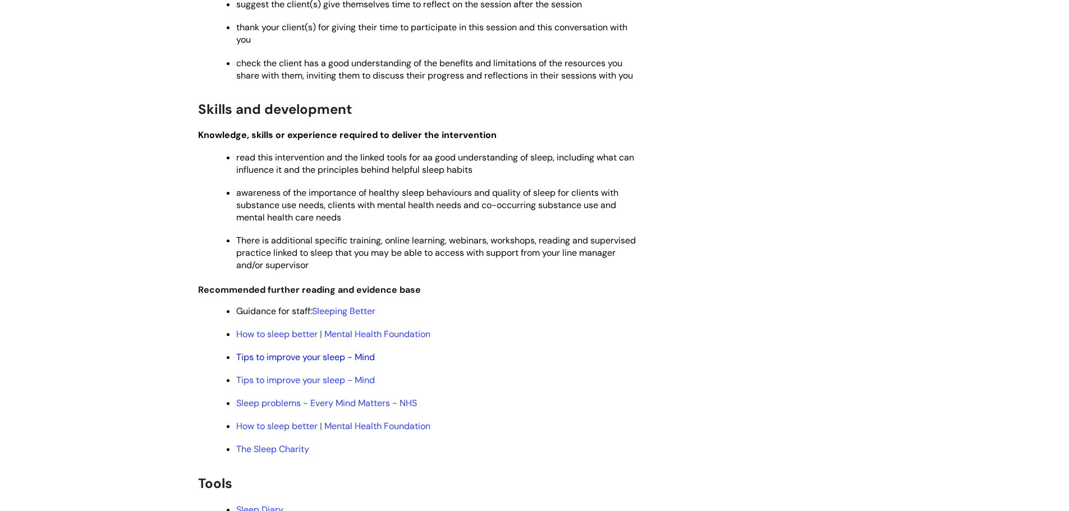
click at [346, 351] on link "Tips to improve your sleep - Mind" at bounding box center [305, 357] width 139 height 12
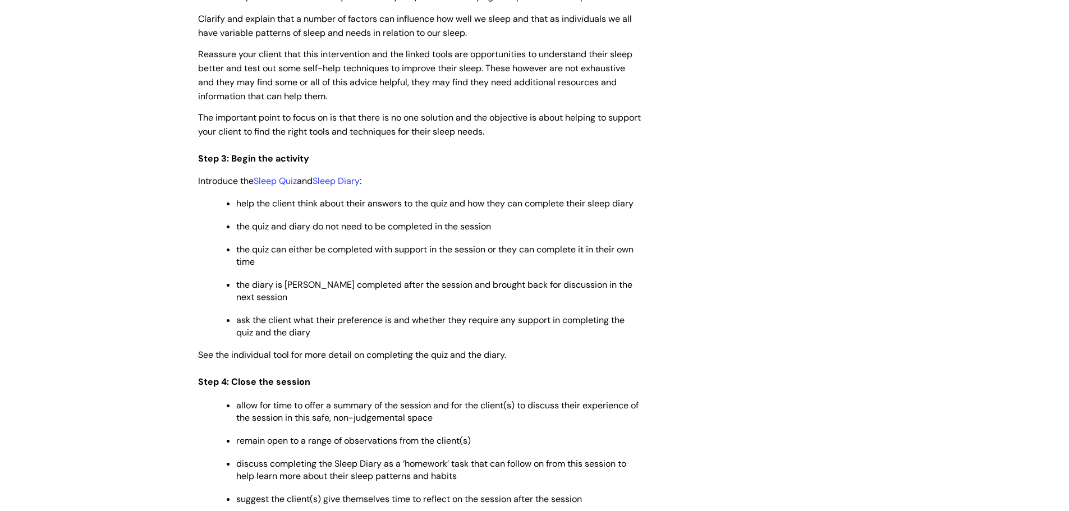
scroll to position [1688, 0]
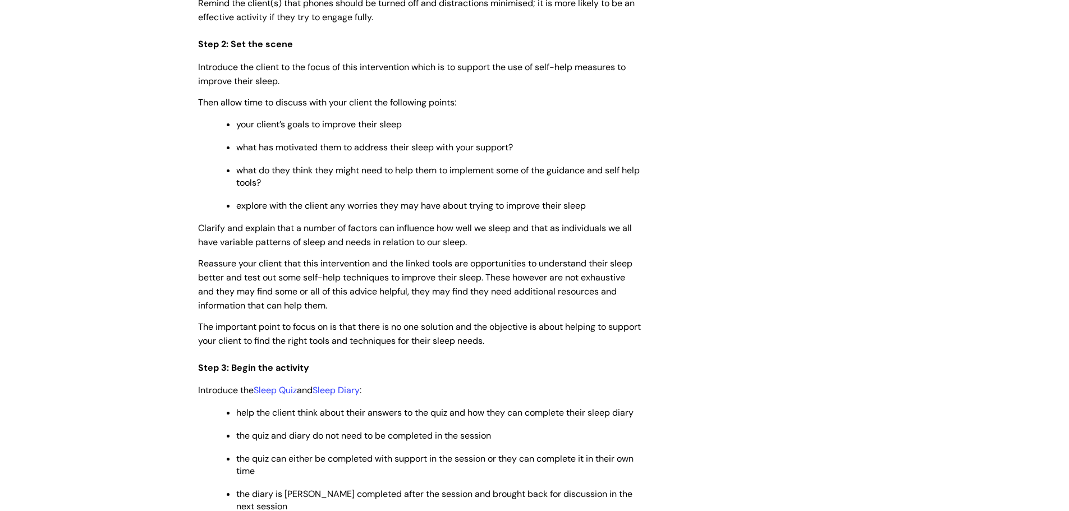
scroll to position [1409, 0]
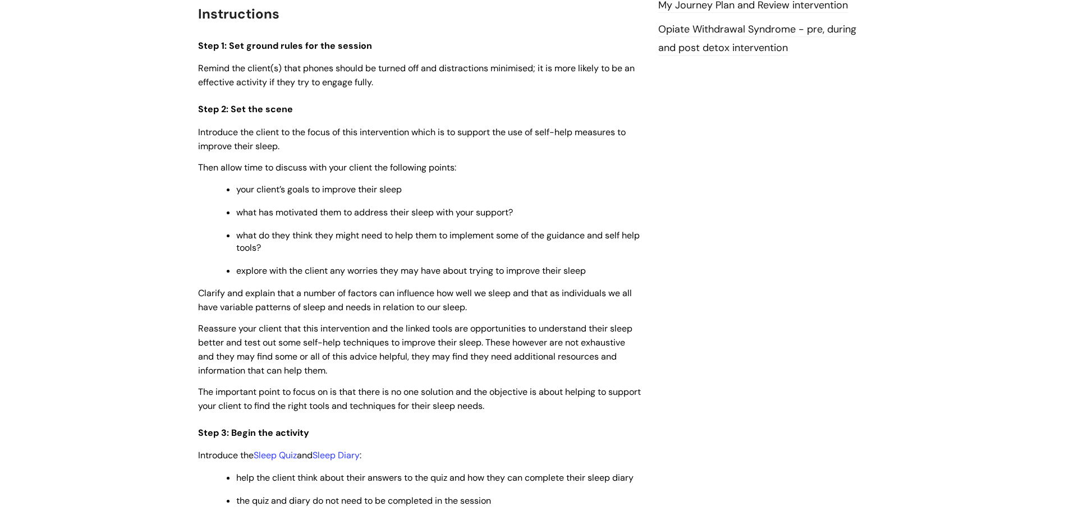
click at [192, 43] on div "Understanding and Improving Sleep intervention Modified on: Thu, 27 Jun, 2024 a…" at bounding box center [420, 161] width 460 height 2861
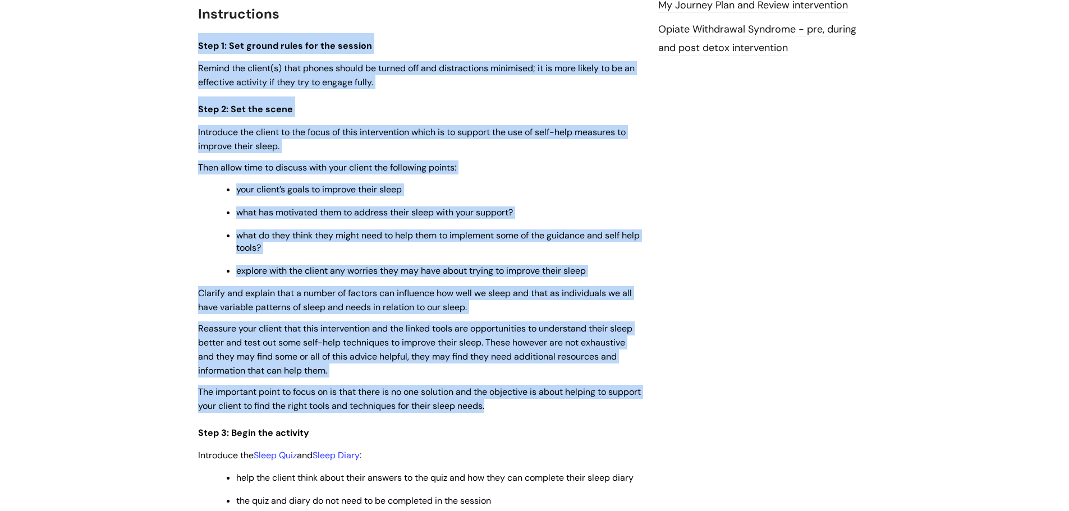
drag, startPoint x: 192, startPoint y: 43, endPoint x: 698, endPoint y: 403, distance: 621.2
click at [698, 403] on div "Understanding and Improving Sleep intervention Modified on: Thu, 27 Jun, 2024 a…" at bounding box center [535, 161] width 691 height 2861
copy div "Step 1: Set ground rules for the session Remind the client(s) that phones shoul…"
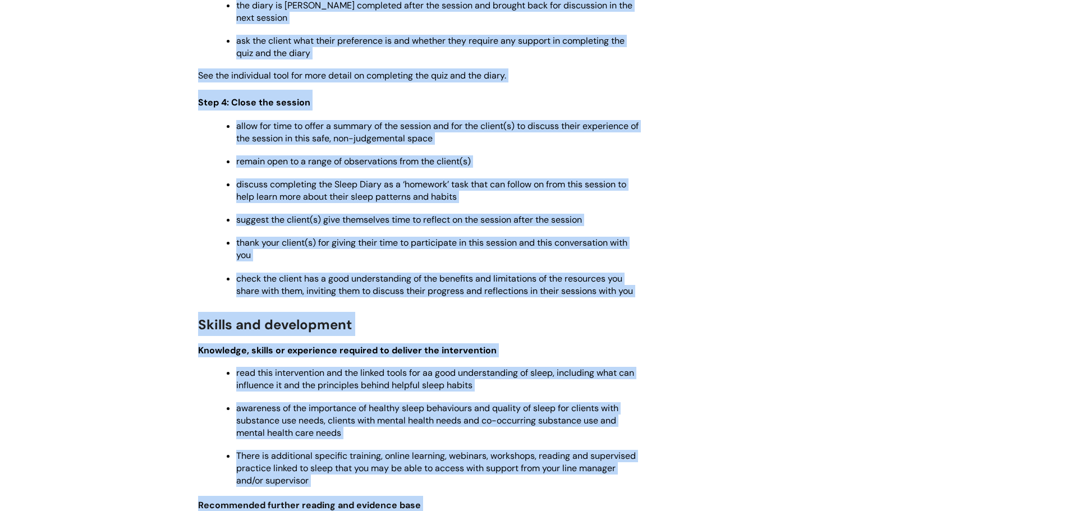
scroll to position [2186, 0]
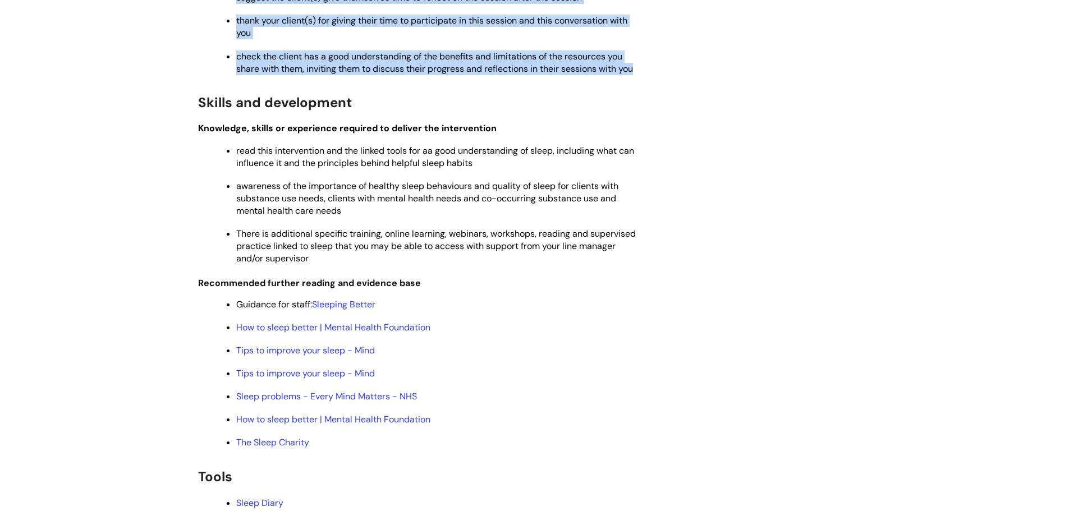
drag, startPoint x: 199, startPoint y: 100, endPoint x: 652, endPoint y: 57, distance: 455.1
copy div "Step 3: Begin the activity Introduce the Sleep Quiz and Sleep Diary : help the …"
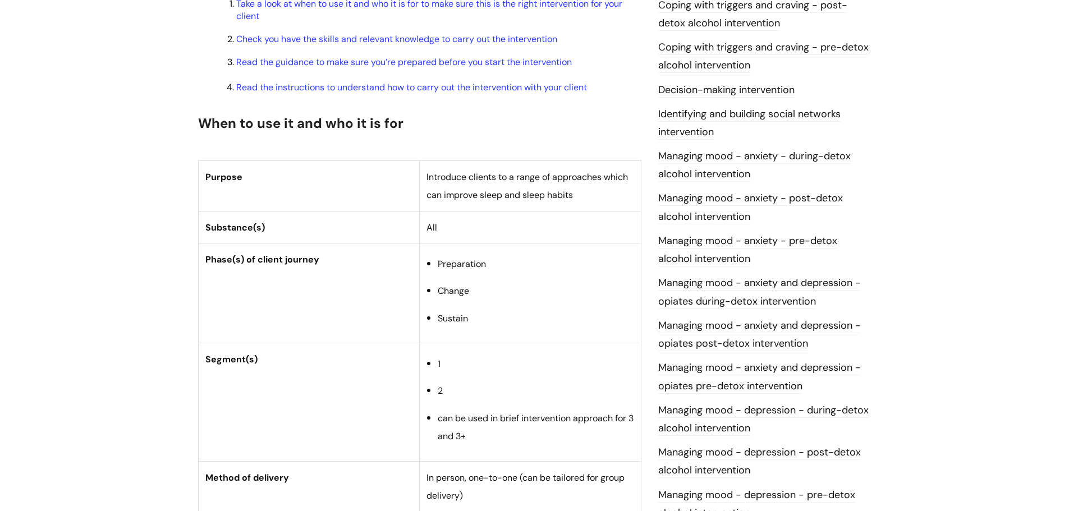
scroll to position [0, 0]
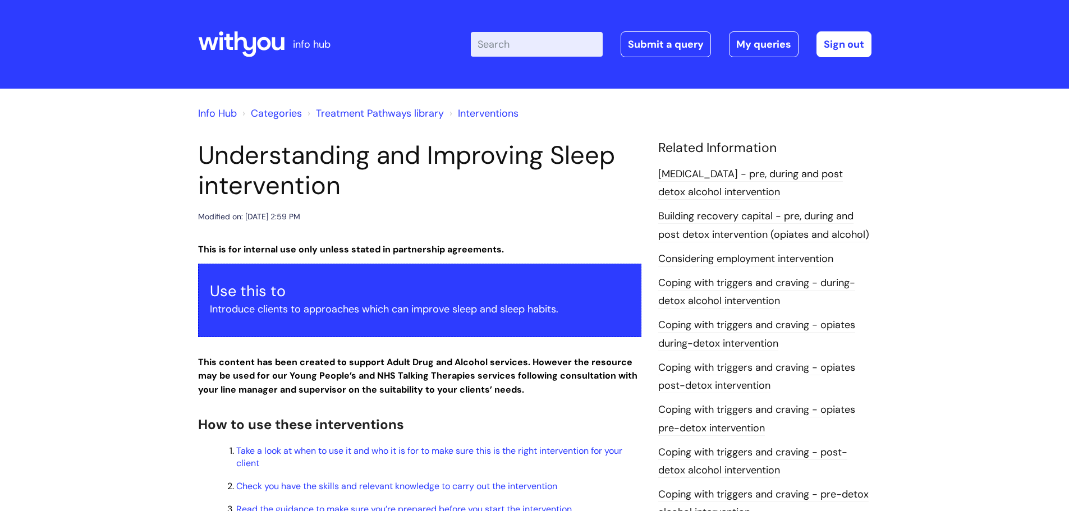
click at [510, 43] on input "Enter your search term here..." at bounding box center [537, 44] width 132 height 25
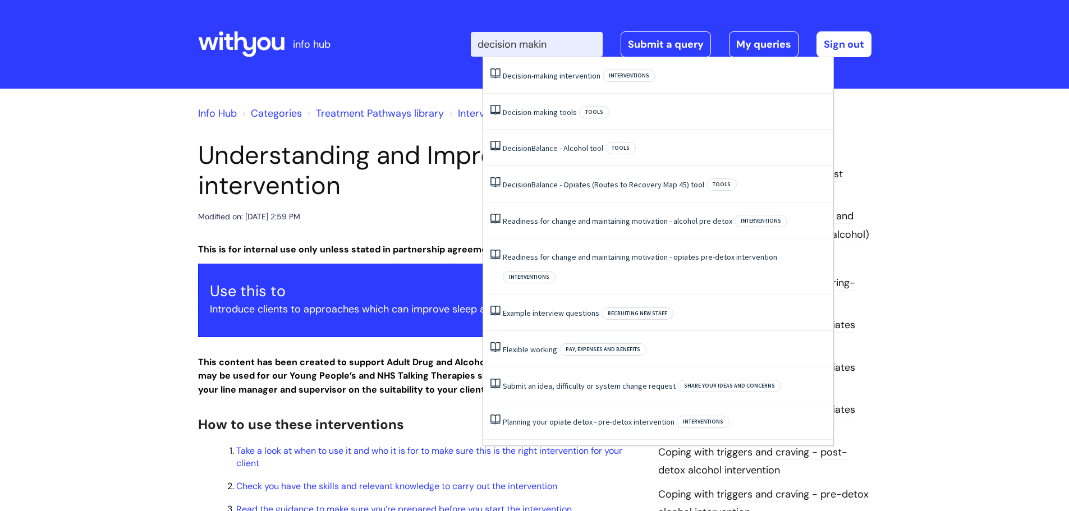
type input "decision making"
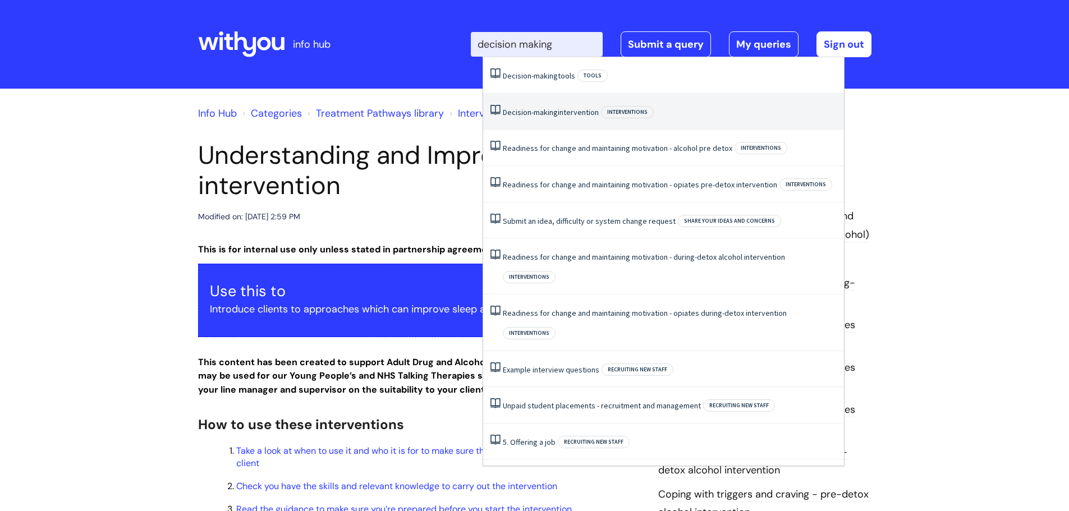
click at [547, 114] on span "Decision-making" at bounding box center [530, 112] width 55 height 10
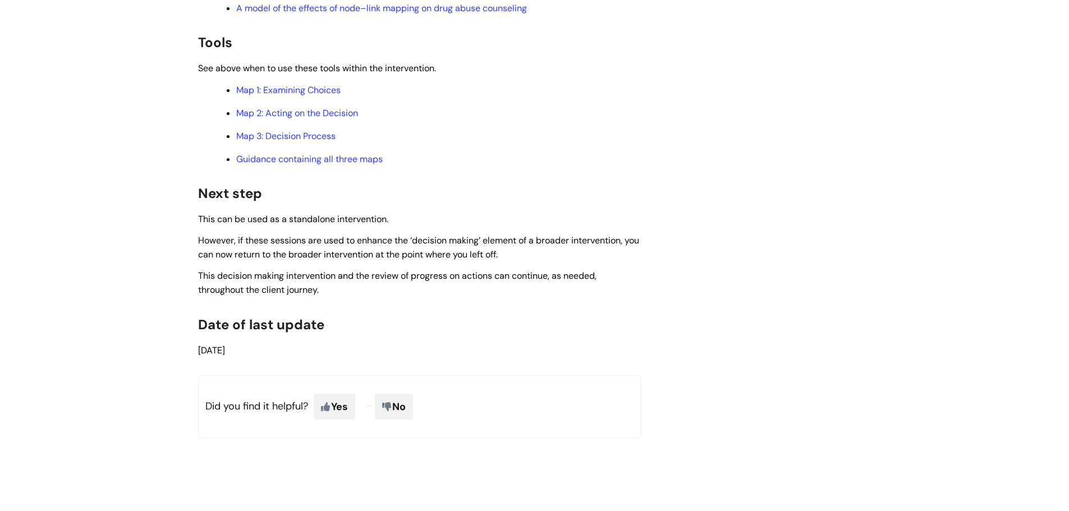
scroll to position [3245, 0]
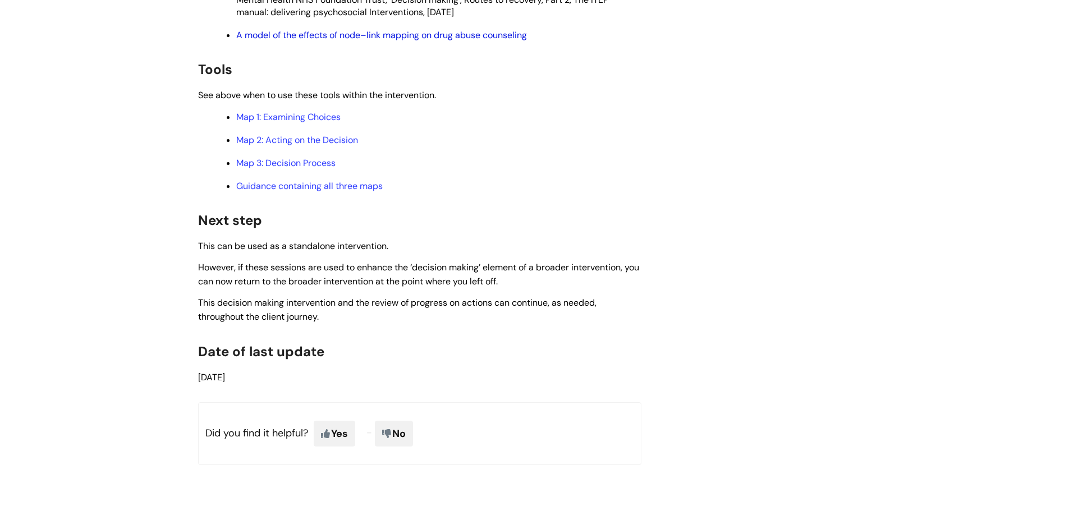
click at [470, 37] on link "A model of the effects of node–link mapping on drug abuse counseling" at bounding box center [381, 35] width 291 height 12
